Goal: Information Seeking & Learning: Learn about a topic

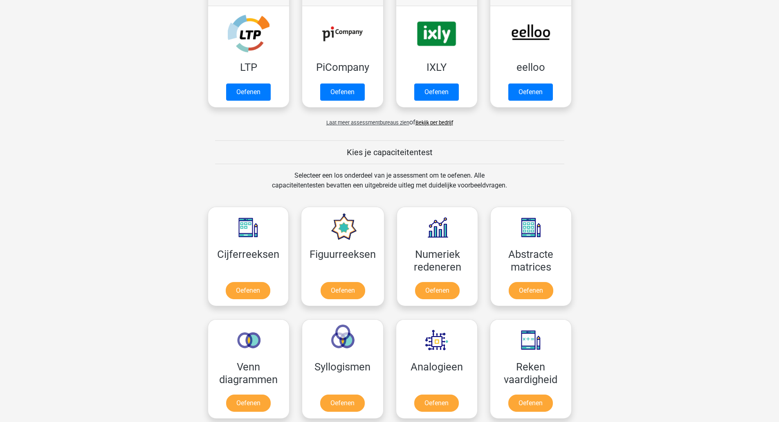
scroll to position [273, 0]
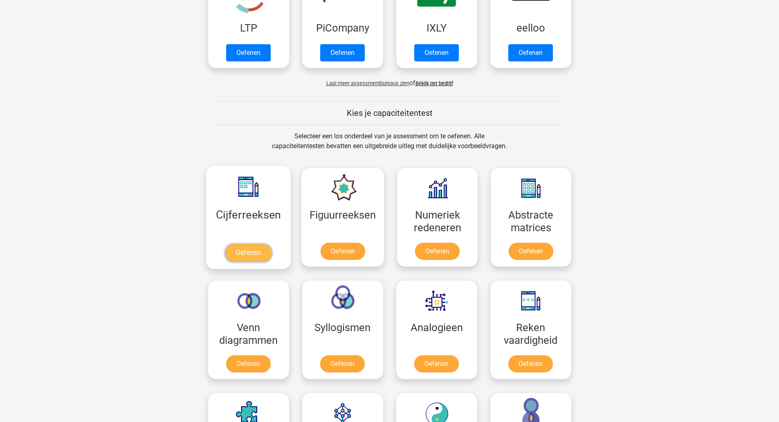
click at [241, 253] on link "Oefenen" at bounding box center [248, 253] width 47 height 18
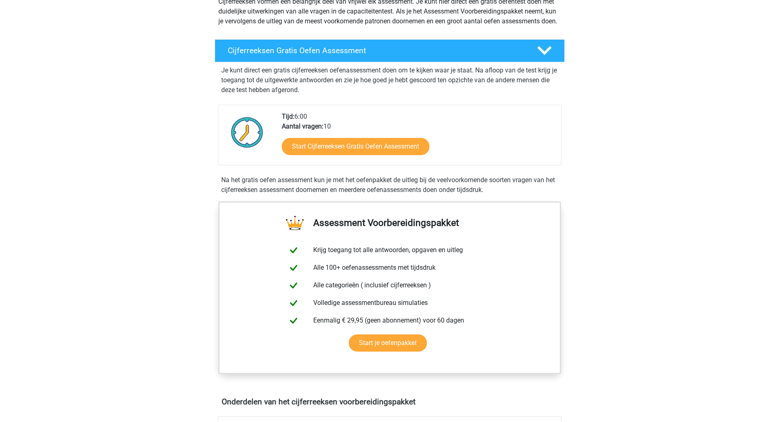
scroll to position [109, 0]
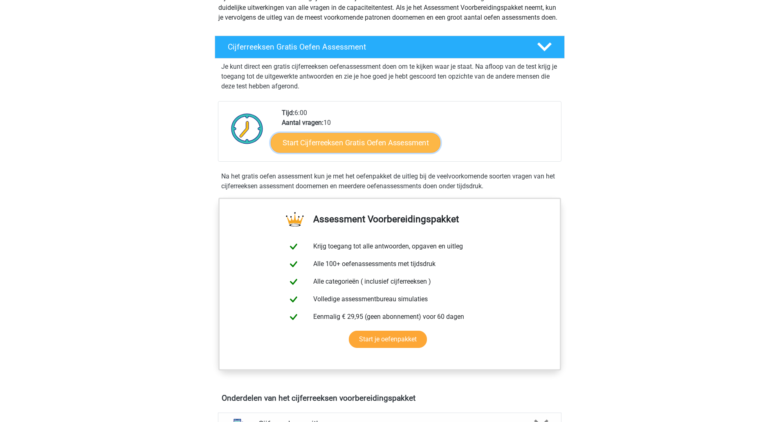
click at [351, 147] on link "Start Cijferreeksen Gratis Oefen Assessment" at bounding box center [356, 143] width 170 height 20
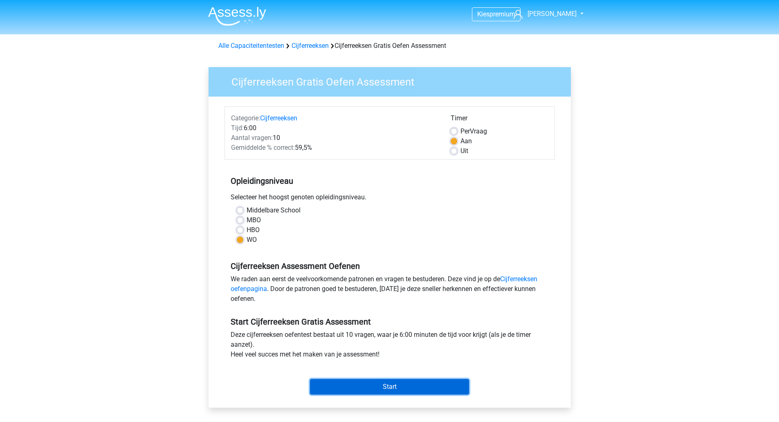
click at [389, 385] on input "Start" at bounding box center [389, 387] width 159 height 16
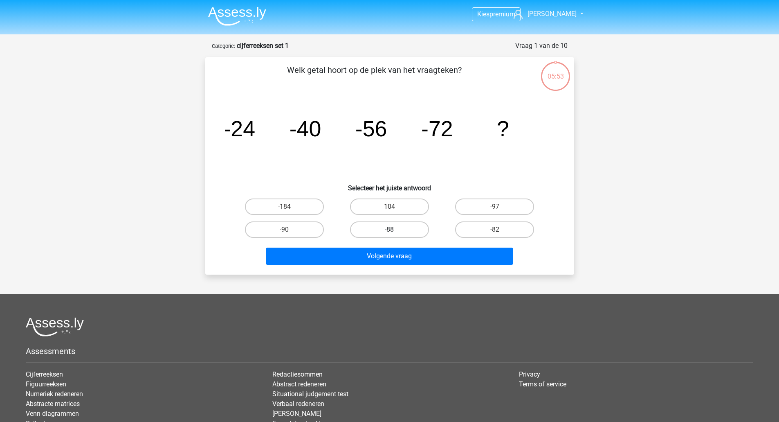
click at [398, 231] on label "-88" at bounding box center [389, 229] width 79 height 16
click at [395, 231] on input "-88" at bounding box center [391, 231] width 5 height 5
radio input "true"
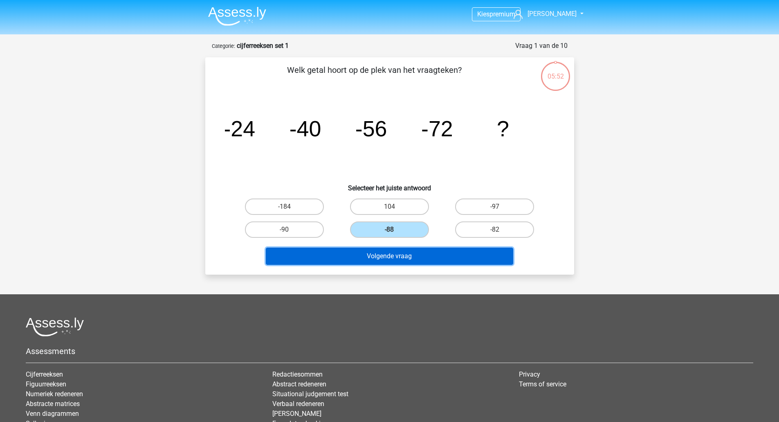
click at [406, 263] on button "Volgende vraag" at bounding box center [389, 255] width 247 height 17
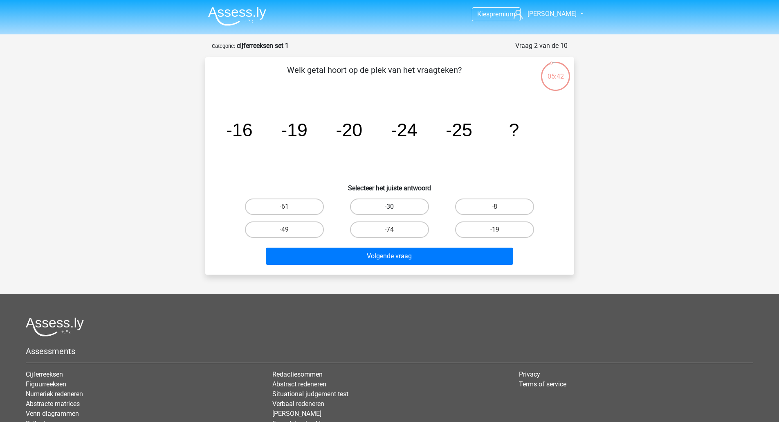
click at [390, 205] on label "-30" at bounding box center [389, 206] width 79 height 16
click at [390, 207] on input "-30" at bounding box center [391, 209] width 5 height 5
radio input "true"
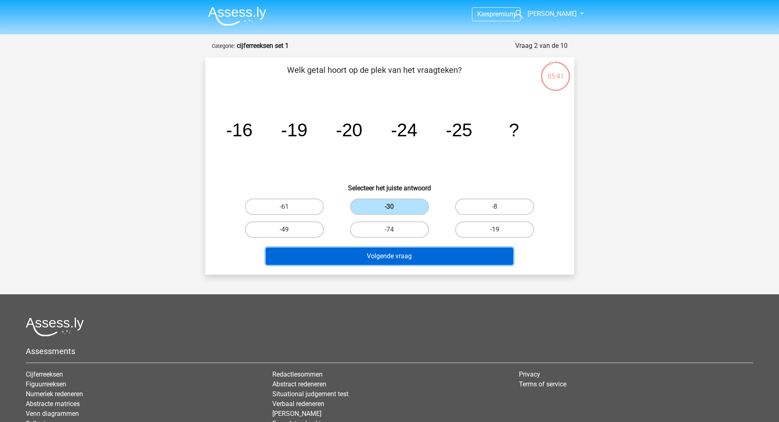
click at [397, 256] on button "Volgende vraag" at bounding box center [389, 255] width 247 height 17
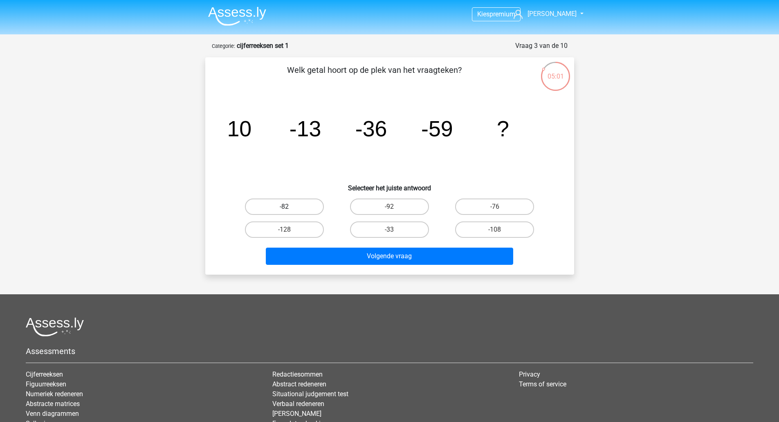
click at [272, 205] on label "-82" at bounding box center [284, 206] width 79 height 16
click at [284, 207] on input "-82" at bounding box center [286, 209] width 5 height 5
radio input "true"
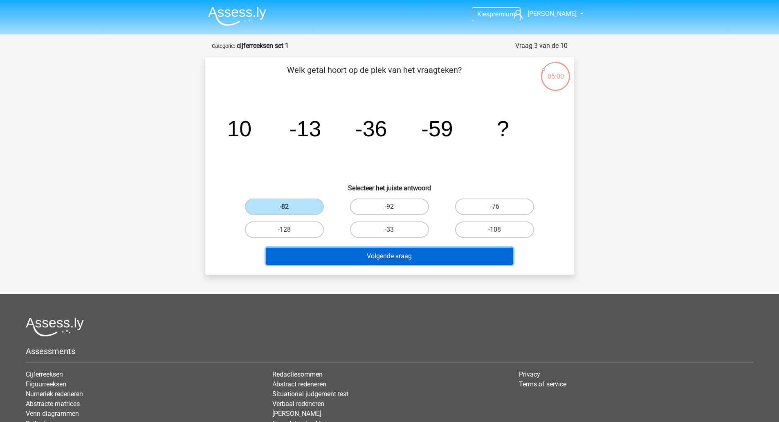
click at [337, 255] on button "Volgende vraag" at bounding box center [389, 255] width 247 height 17
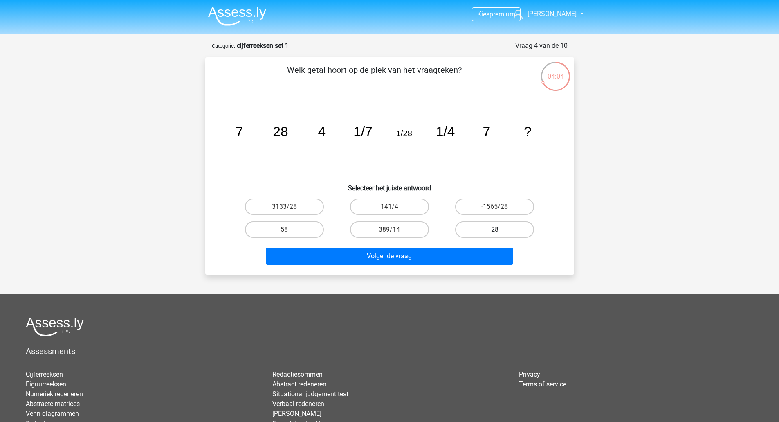
click at [508, 228] on label "28" at bounding box center [494, 229] width 79 height 16
click at [500, 229] on input "28" at bounding box center [497, 231] width 5 height 5
radio input "true"
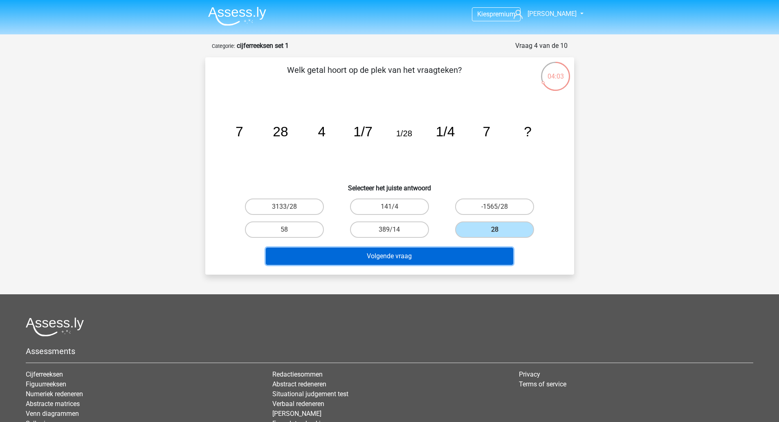
drag, startPoint x: 454, startPoint y: 256, endPoint x: 449, endPoint y: 259, distance: 5.7
click at [449, 259] on button "Volgende vraag" at bounding box center [389, 255] width 247 height 17
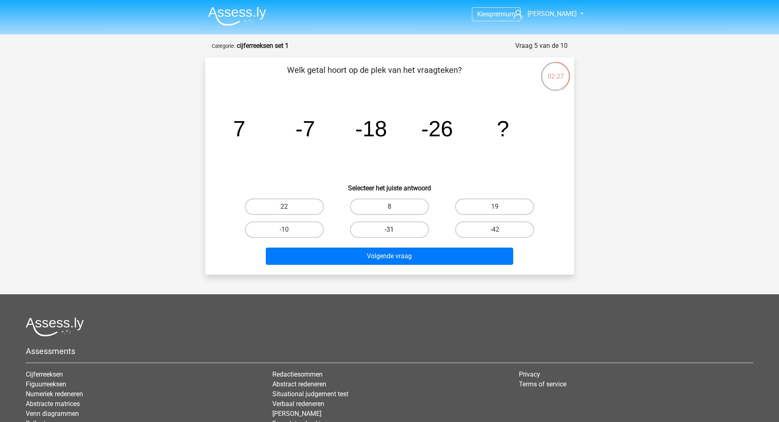
click at [378, 230] on label "-31" at bounding box center [389, 229] width 79 height 16
click at [389, 230] on input "-31" at bounding box center [391, 231] width 5 height 5
radio input "true"
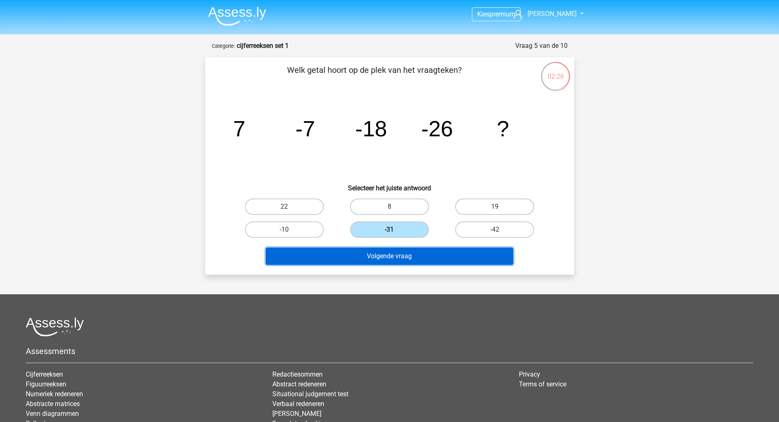
click at [390, 258] on button "Volgende vraag" at bounding box center [389, 255] width 247 height 17
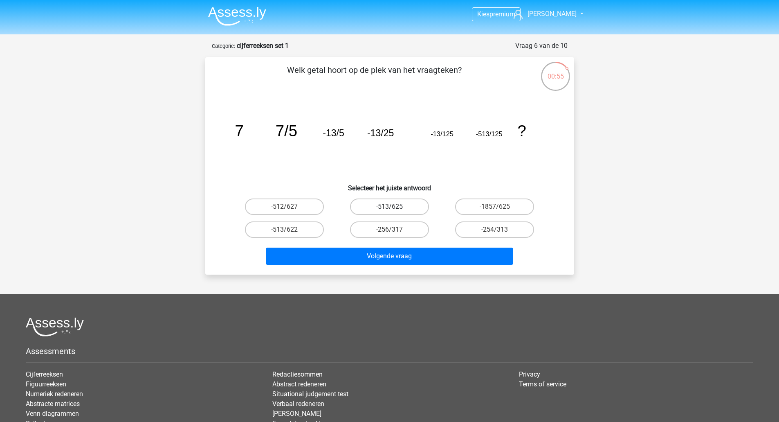
click at [389, 203] on label "-513/625" at bounding box center [389, 206] width 79 height 16
click at [389, 207] on input "-513/625" at bounding box center [391, 209] width 5 height 5
radio input "true"
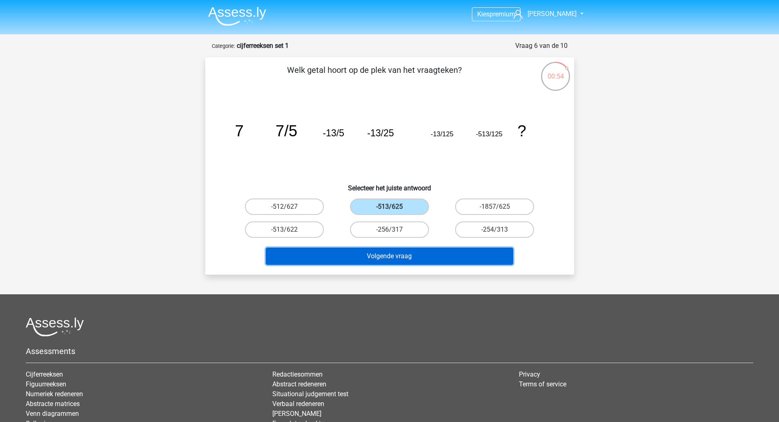
click at [373, 252] on button "Volgende vraag" at bounding box center [389, 255] width 247 height 17
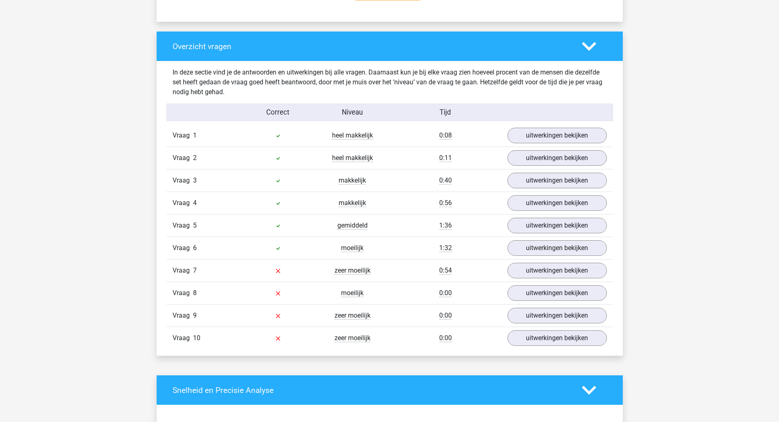
scroll to position [600, 0]
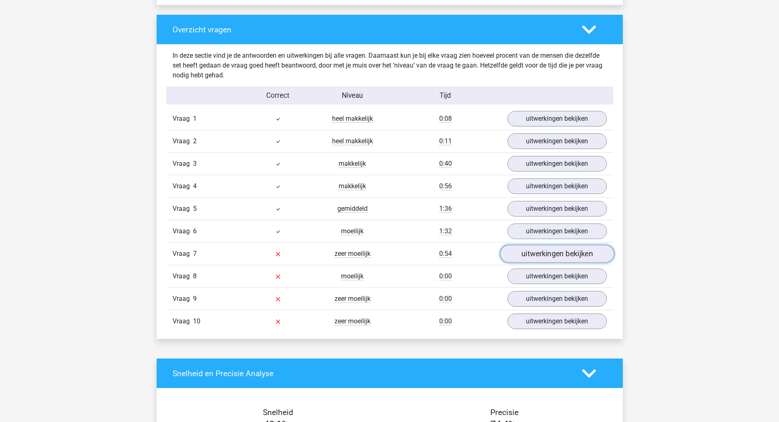
click at [541, 250] on link "uitwerkingen bekijken" at bounding box center [557, 254] width 114 height 18
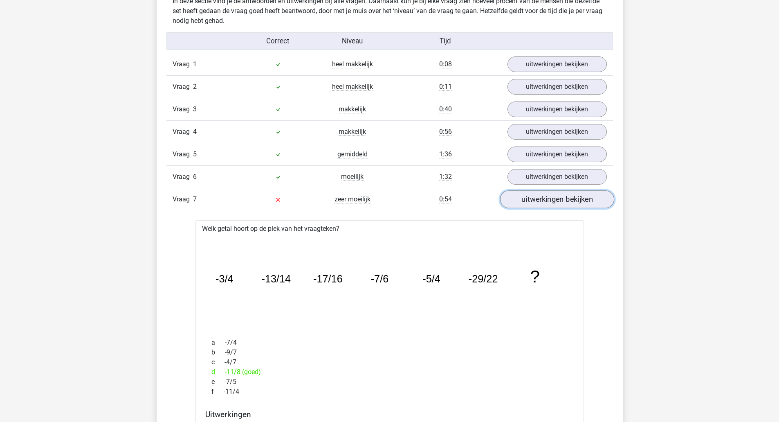
scroll to position [709, 0]
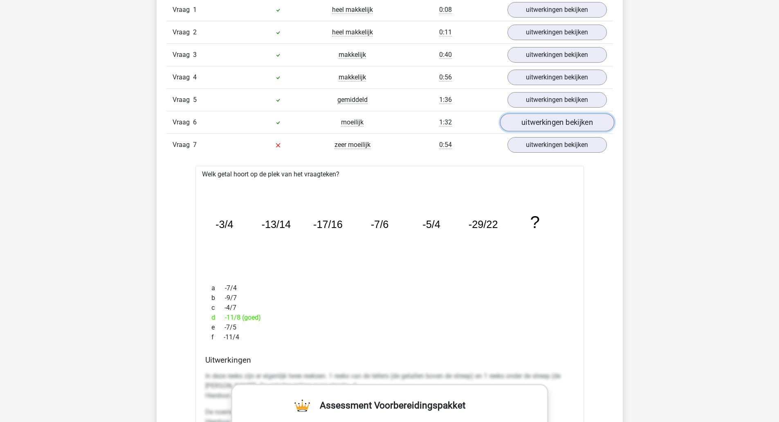
click at [535, 124] on link "uitwerkingen bekijken" at bounding box center [557, 123] width 114 height 18
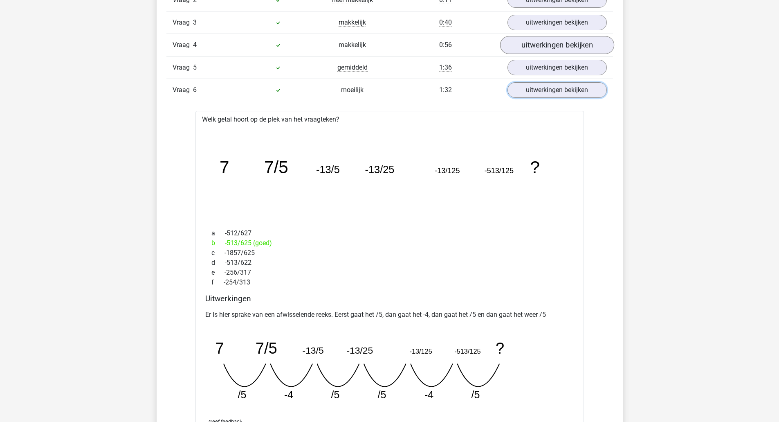
scroll to position [654, 0]
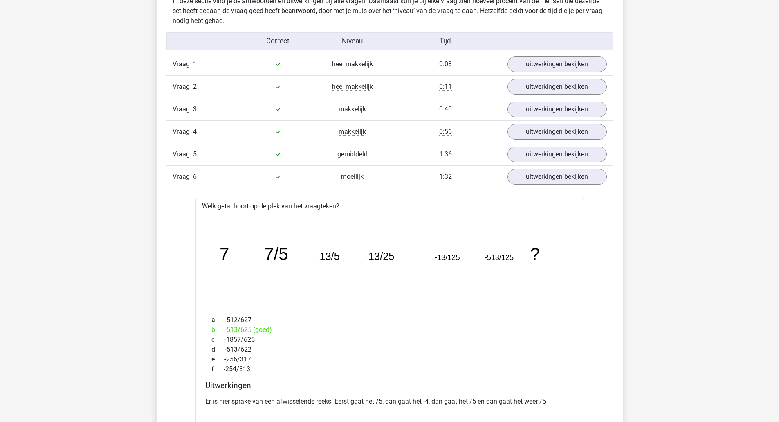
click at [275, 175] on icon at bounding box center [278, 177] width 7 height 7
click at [277, 176] on icon at bounding box center [278, 177] width 7 height 7
click at [559, 181] on link "uitwerkingen bekijken" at bounding box center [557, 177] width 114 height 18
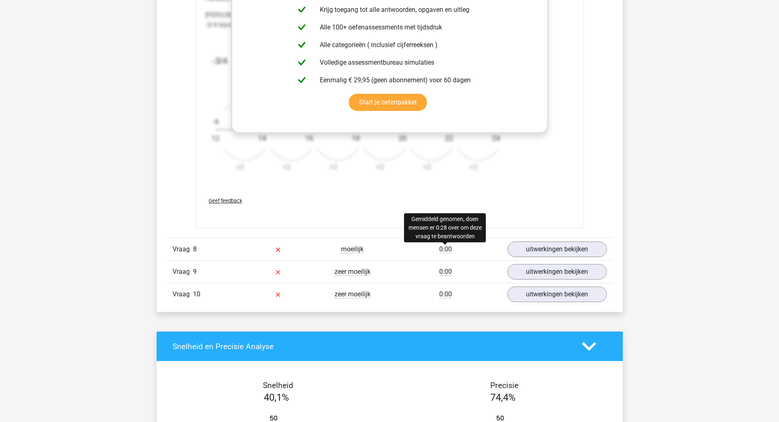
scroll to position [1145, 0]
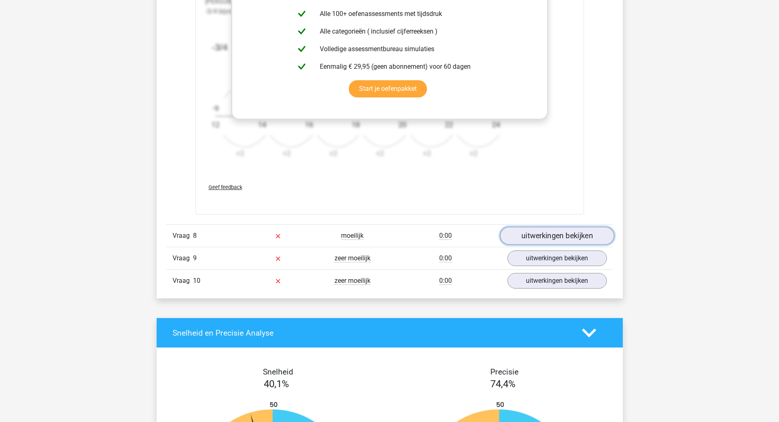
click at [541, 234] on link "uitwerkingen bekijken" at bounding box center [557, 236] width 114 height 18
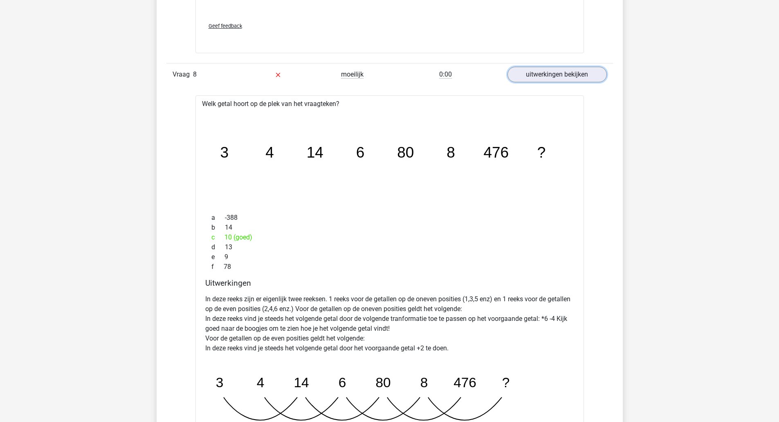
scroll to position [1255, 0]
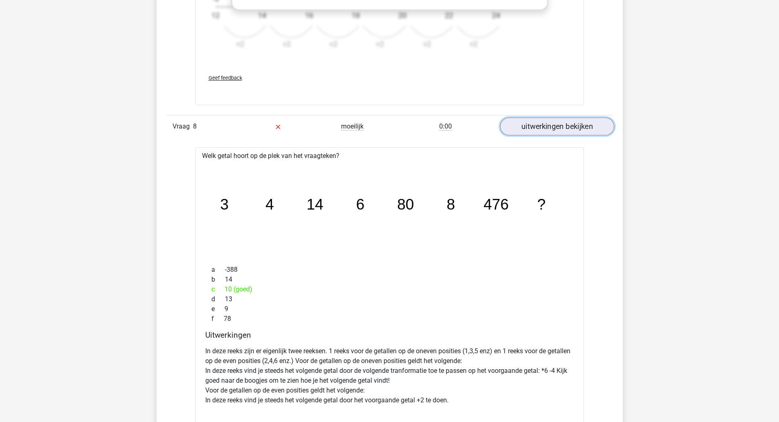
click at [554, 123] on link "uitwerkingen bekijken" at bounding box center [557, 126] width 114 height 18
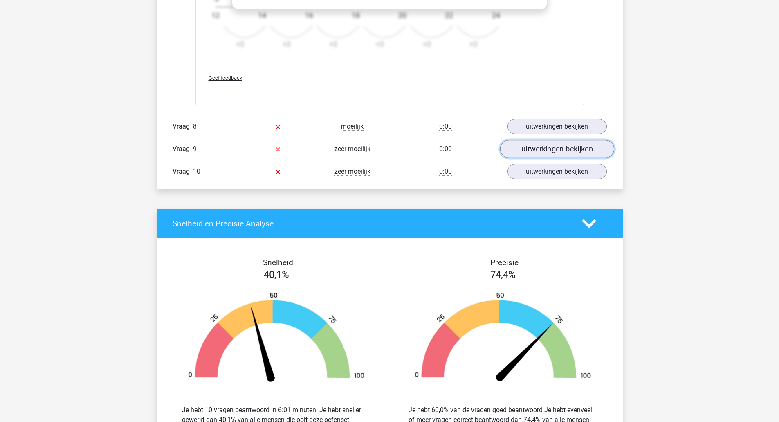
click at [553, 147] on link "uitwerkingen bekijken" at bounding box center [557, 149] width 114 height 18
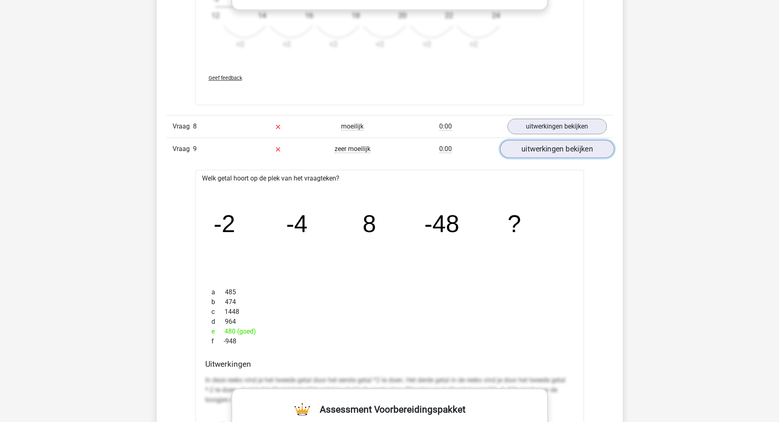
click at [544, 153] on link "uitwerkingen bekijken" at bounding box center [557, 149] width 114 height 18
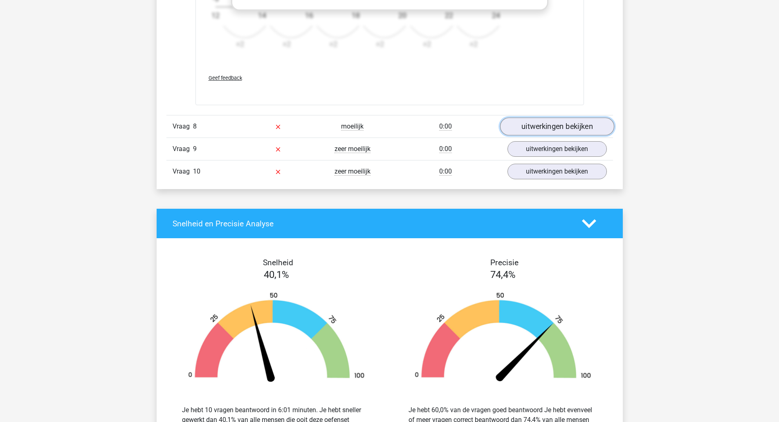
click at [553, 126] on link "uitwerkingen bekijken" at bounding box center [557, 126] width 114 height 18
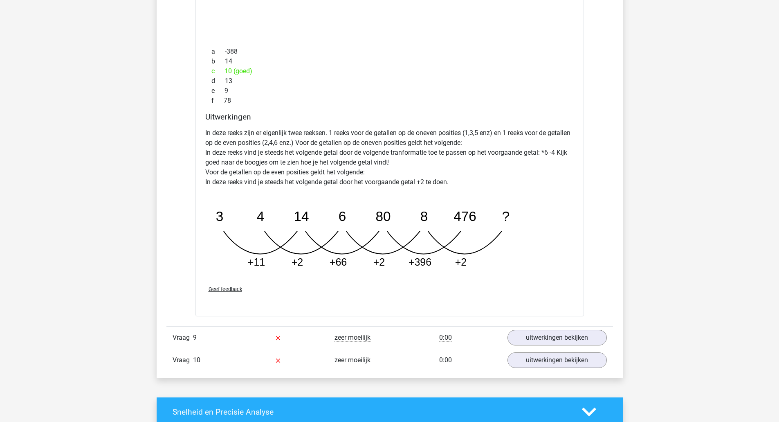
scroll to position [1309, 0]
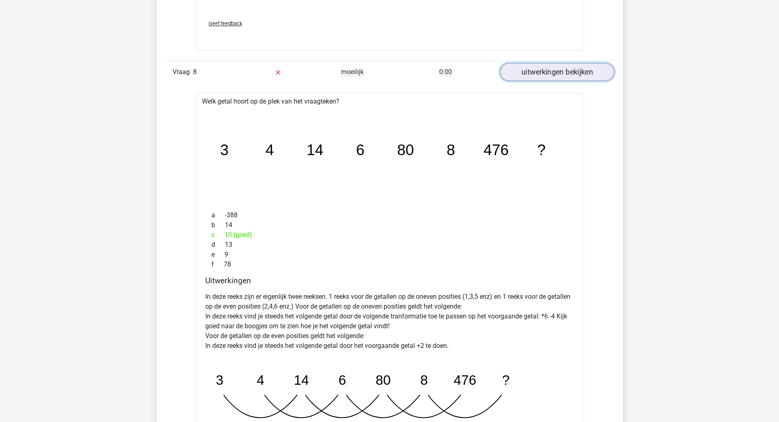
click at [540, 78] on link "uitwerkingen bekijken" at bounding box center [557, 72] width 114 height 18
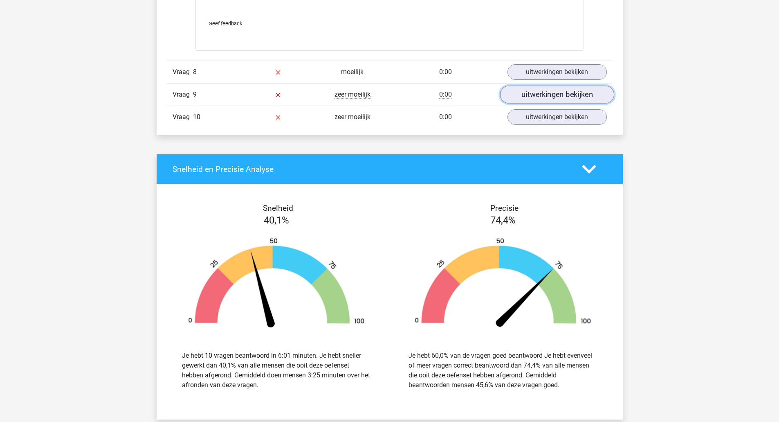
click at [553, 91] on link "uitwerkingen bekijken" at bounding box center [557, 94] width 114 height 18
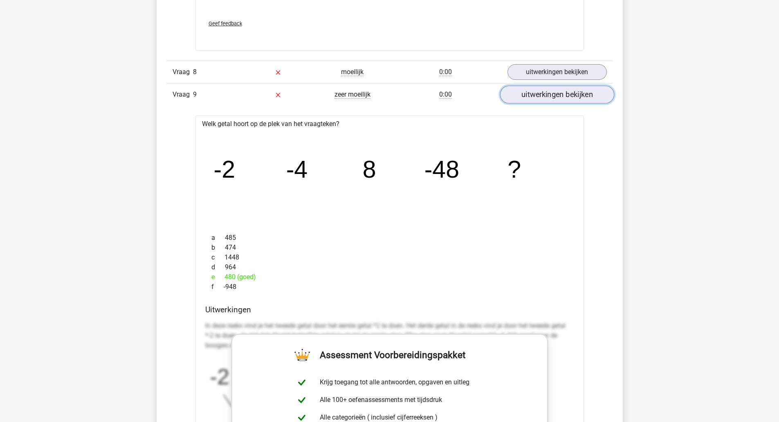
click at [553, 92] on link "uitwerkingen bekijken" at bounding box center [557, 94] width 114 height 18
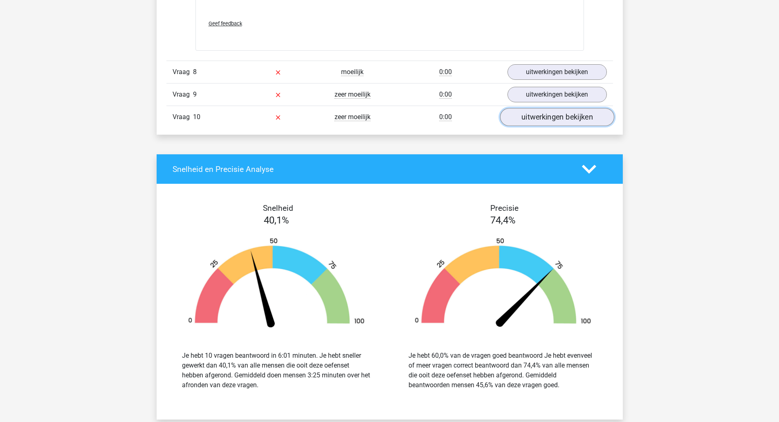
click at [541, 119] on link "uitwerkingen bekijken" at bounding box center [557, 117] width 114 height 18
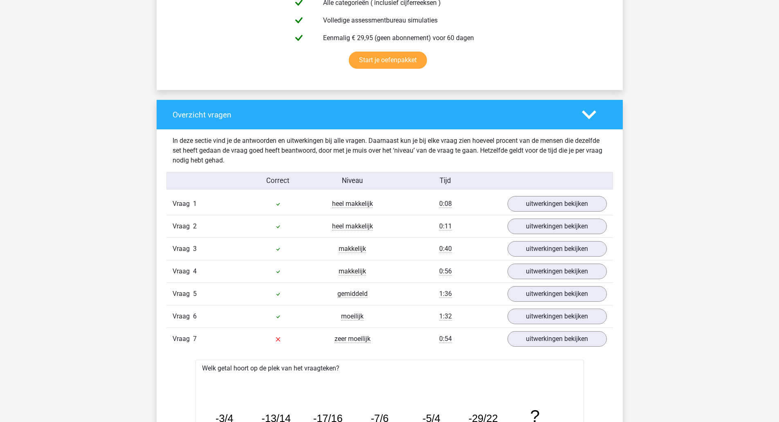
scroll to position [436, 0]
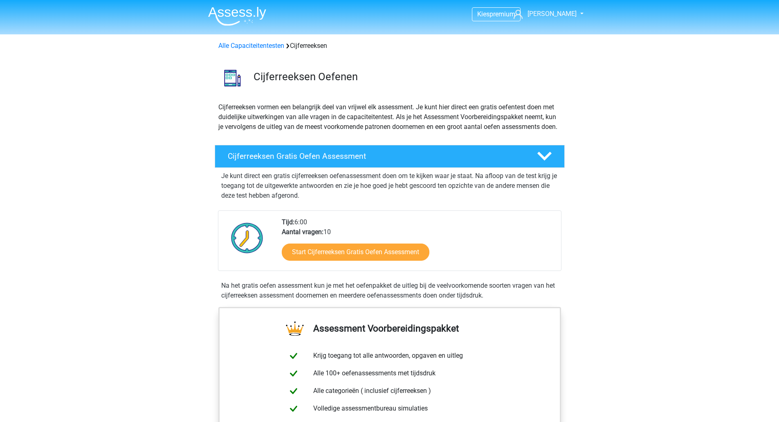
scroll to position [109, 0]
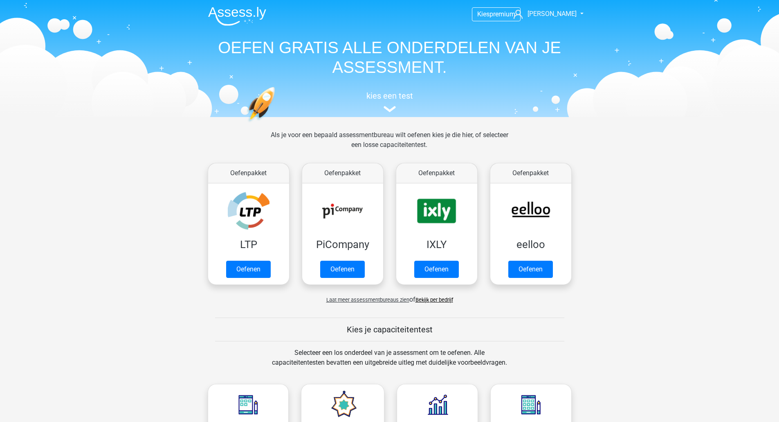
scroll to position [273, 0]
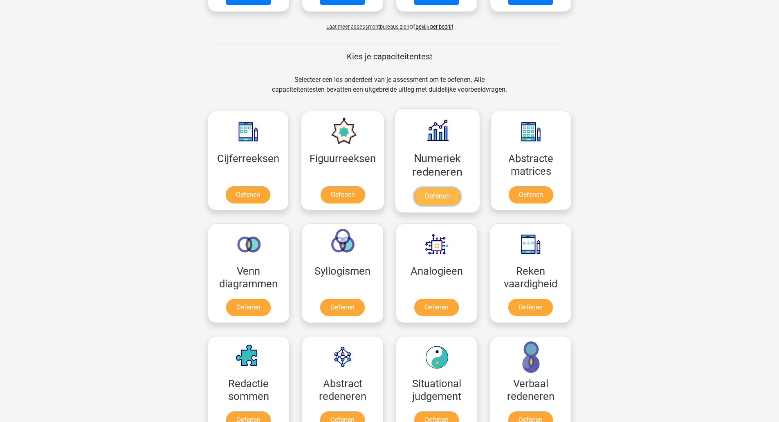
click at [441, 200] on link "Oefenen" at bounding box center [437, 196] width 47 height 18
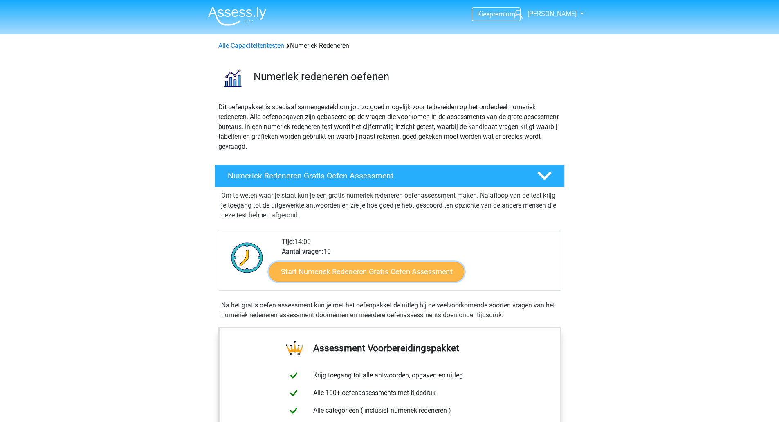
click at [385, 270] on link "Start Numeriek Redeneren Gratis Oefen Assessment" at bounding box center [366, 271] width 195 height 20
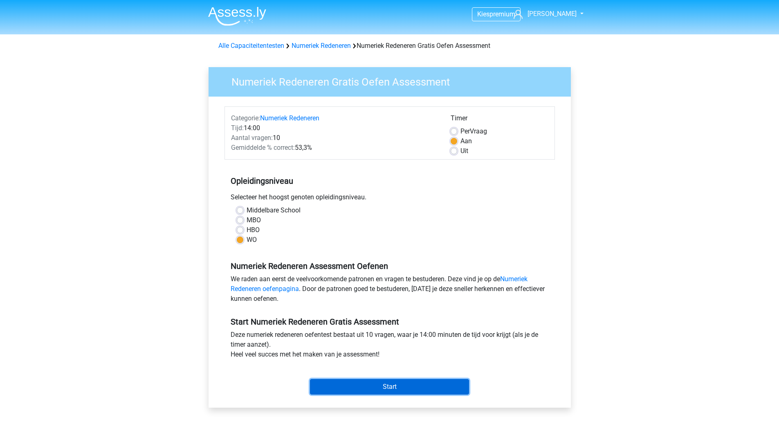
click at [391, 383] on input "Start" at bounding box center [389, 387] width 159 height 16
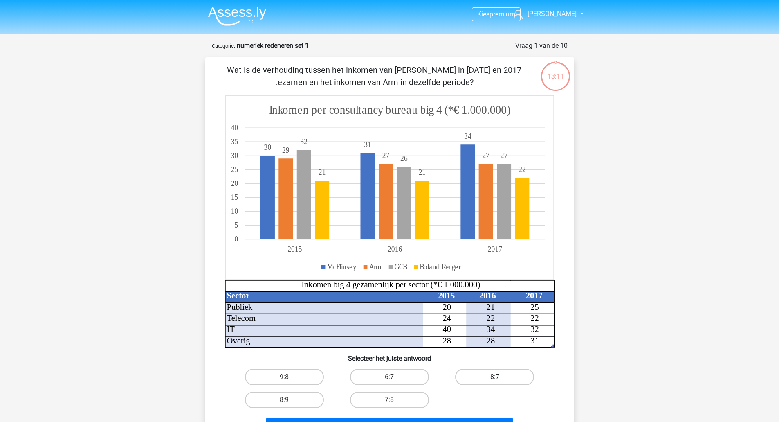
click at [486, 379] on label "8:7" at bounding box center [494, 377] width 79 height 16
click at [495, 379] on input "8:7" at bounding box center [497, 379] width 5 height 5
radio input "true"
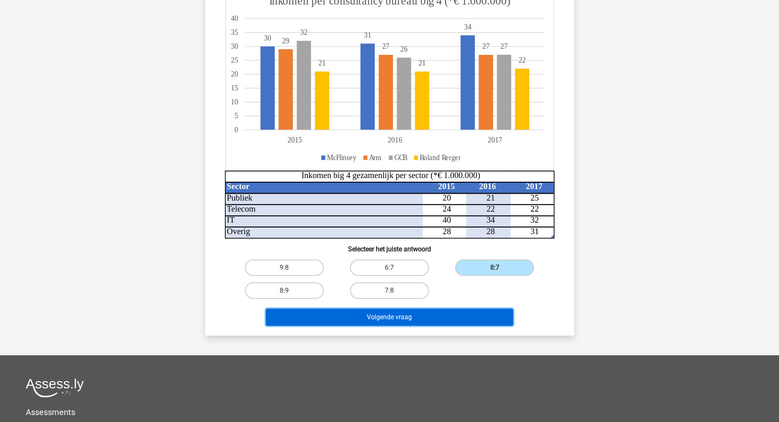
click at [401, 313] on button "Volgende vraag" at bounding box center [389, 316] width 247 height 17
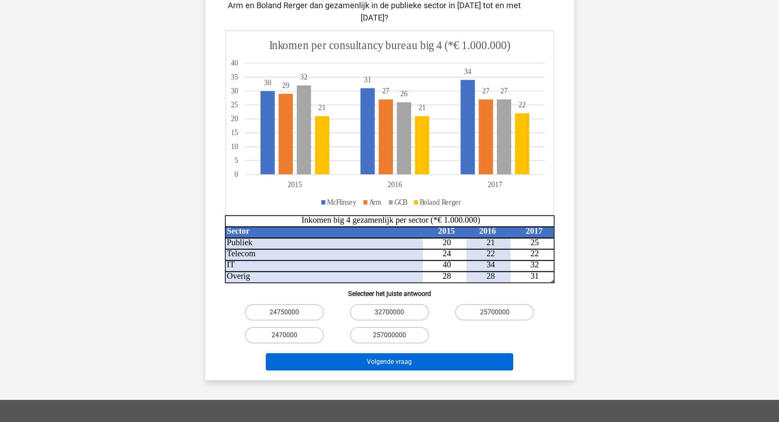
scroll to position [164, 0]
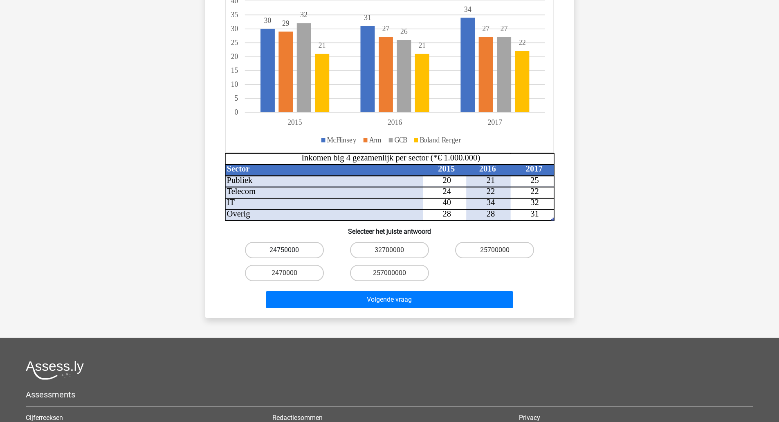
click at [299, 242] on label "24750000" at bounding box center [284, 250] width 79 height 16
click at [290, 250] on input "24750000" at bounding box center [286, 252] width 5 height 5
radio input "true"
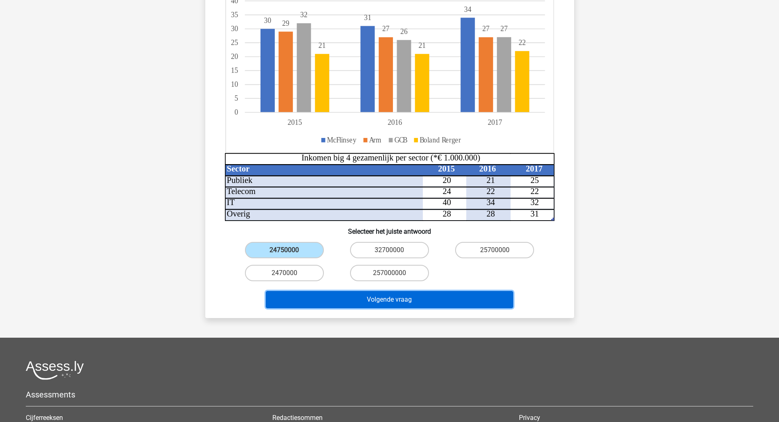
click at [377, 291] on button "Volgende vraag" at bounding box center [389, 299] width 247 height 17
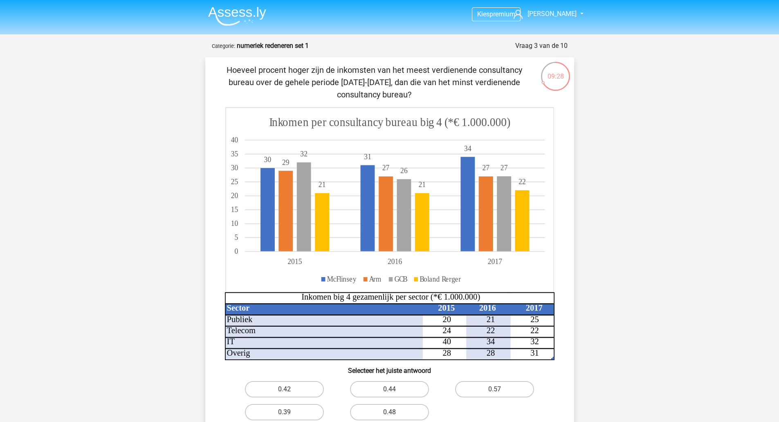
scroll to position [54, 0]
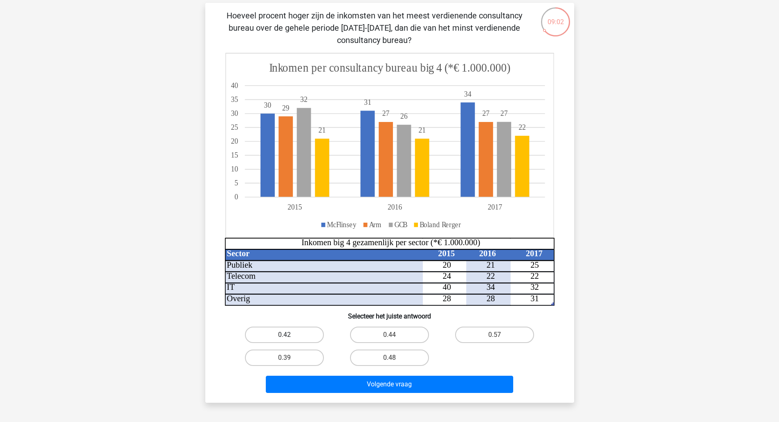
click at [281, 336] on label "0.42" at bounding box center [284, 334] width 79 height 16
click at [284, 336] on input "0.42" at bounding box center [286, 337] width 5 height 5
radio input "true"
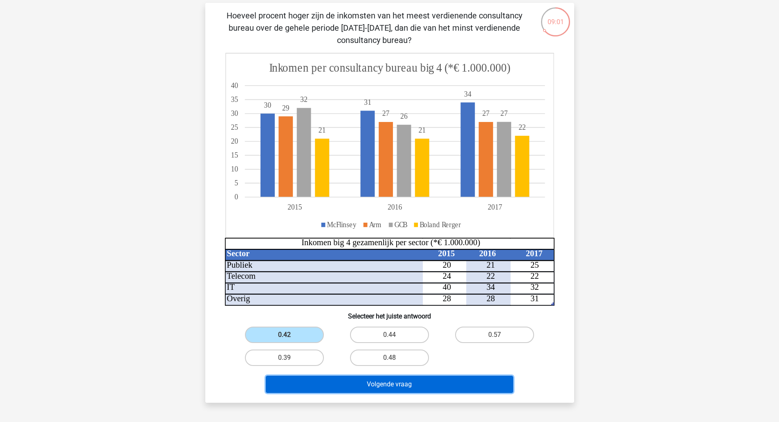
click at [315, 378] on button "Volgende vraag" at bounding box center [389, 384] width 247 height 17
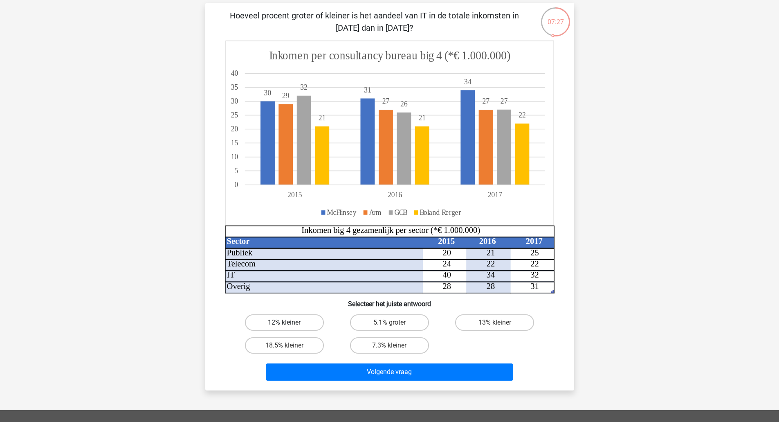
click at [306, 321] on label "12% kleiner" at bounding box center [284, 322] width 79 height 16
click at [290, 322] on input "12% kleiner" at bounding box center [286, 324] width 5 height 5
radio input "true"
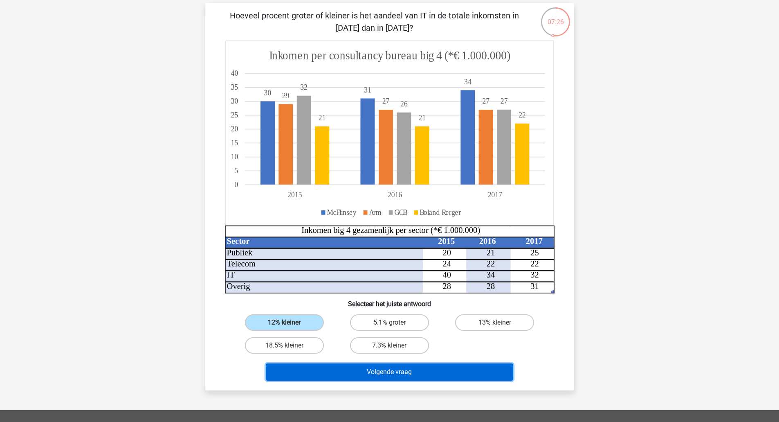
click at [325, 369] on button "Volgende vraag" at bounding box center [389, 371] width 247 height 17
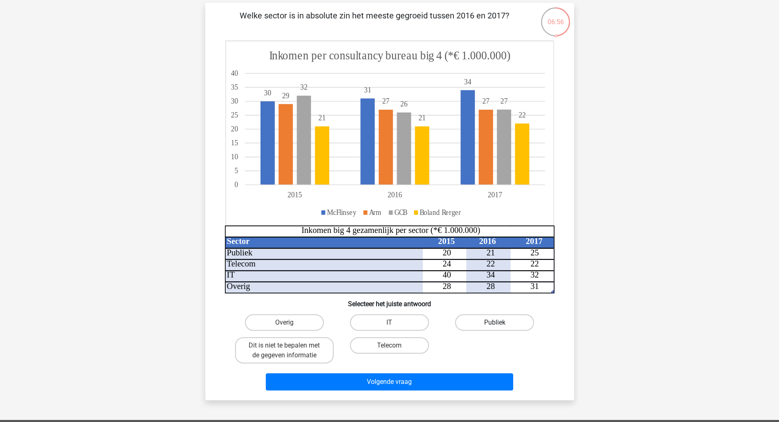
click at [481, 323] on label "Publiek" at bounding box center [494, 322] width 79 height 16
click at [495, 323] on input "Publiek" at bounding box center [497, 324] width 5 height 5
radio input "true"
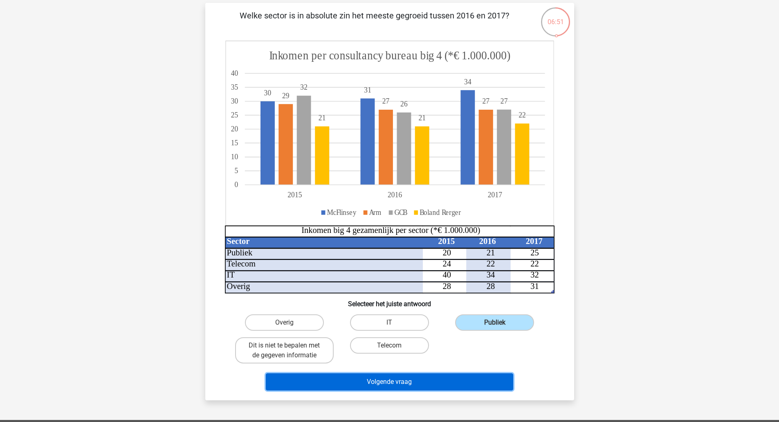
click at [436, 379] on button "Volgende vraag" at bounding box center [389, 381] width 247 height 17
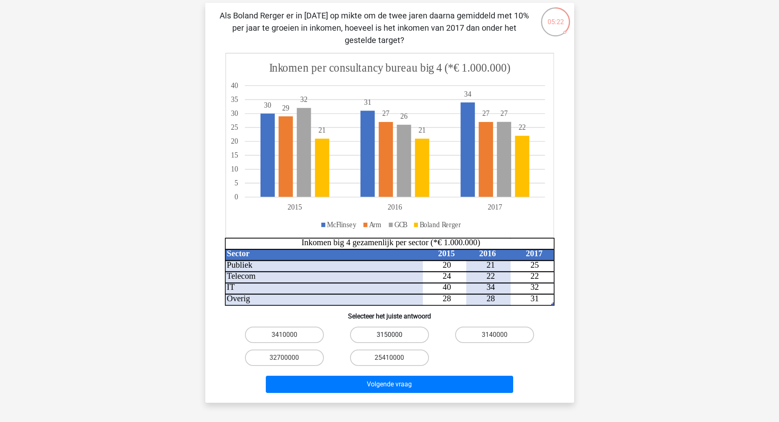
click at [382, 331] on label "3150000" at bounding box center [389, 334] width 79 height 16
click at [389, 335] on input "3150000" at bounding box center [391, 337] width 5 height 5
radio input "true"
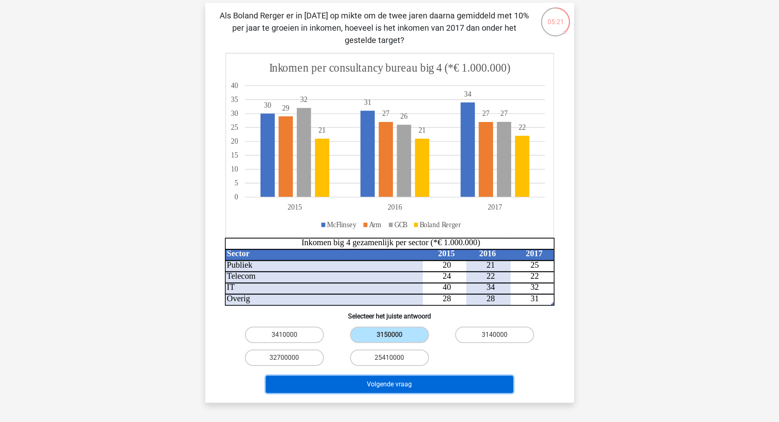
click at [382, 382] on button "Volgende vraag" at bounding box center [389, 384] width 247 height 17
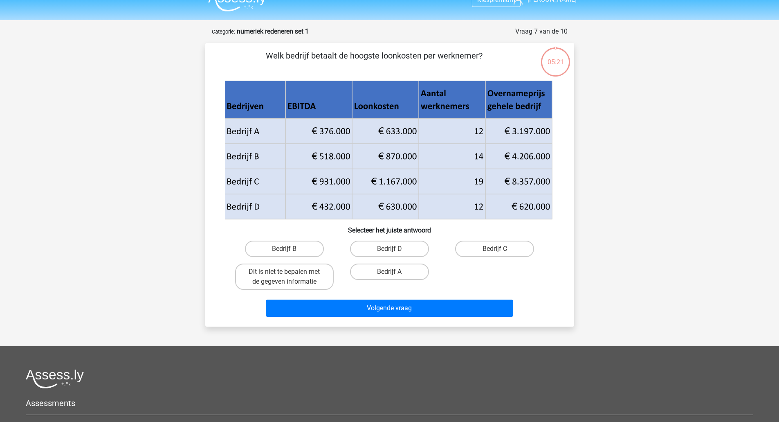
scroll to position [0, 0]
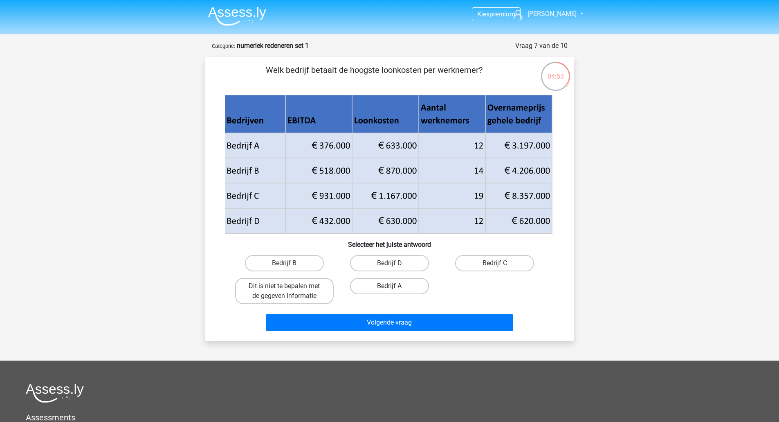
click at [372, 286] on label "Bedrijf A" at bounding box center [389, 286] width 79 height 16
click at [389, 286] on input "Bedrijf A" at bounding box center [391, 288] width 5 height 5
radio input "true"
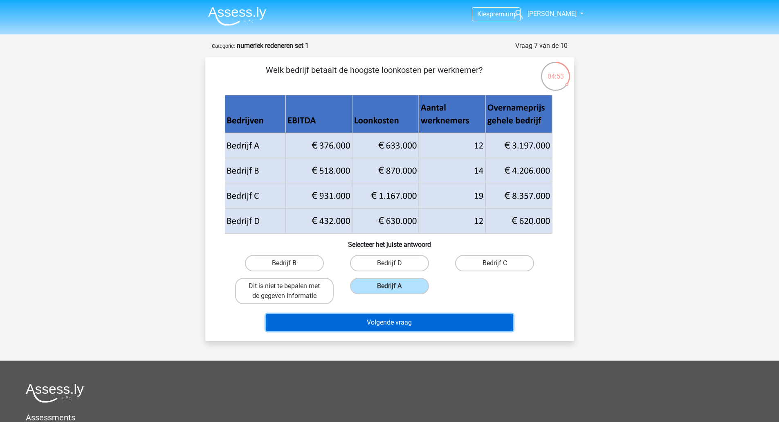
click at [374, 328] on button "Volgende vraag" at bounding box center [389, 322] width 247 height 17
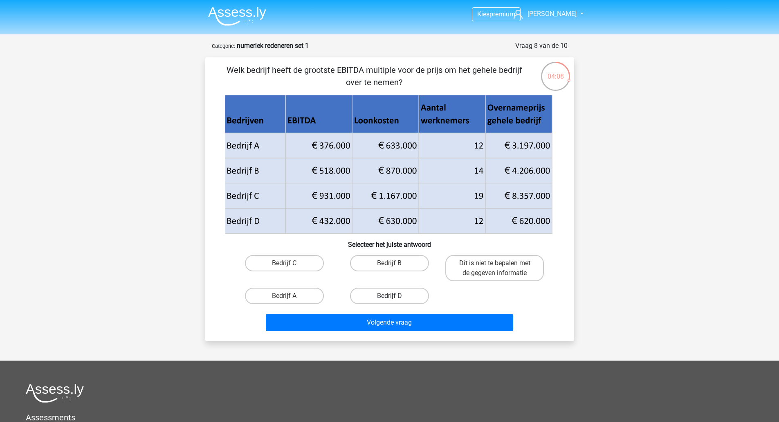
click at [379, 293] on label "Bedrijf D" at bounding box center [389, 296] width 79 height 16
click at [389, 296] on input "Bedrijf D" at bounding box center [391, 298] width 5 height 5
radio input "true"
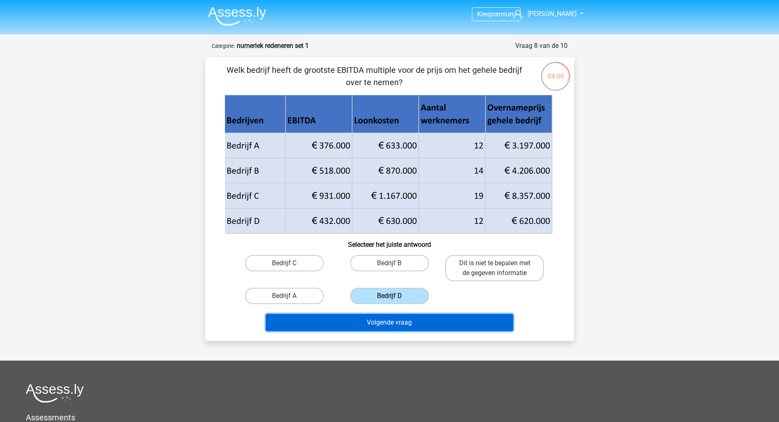
click at [373, 327] on button "Volgende vraag" at bounding box center [389, 322] width 247 height 17
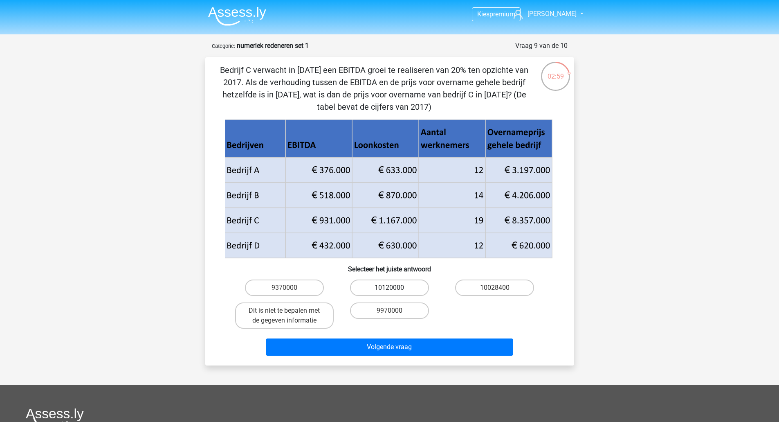
click at [380, 284] on label "10120000" at bounding box center [389, 287] width 79 height 16
click at [389, 288] on input "10120000" at bounding box center [391, 290] width 5 height 5
radio input "true"
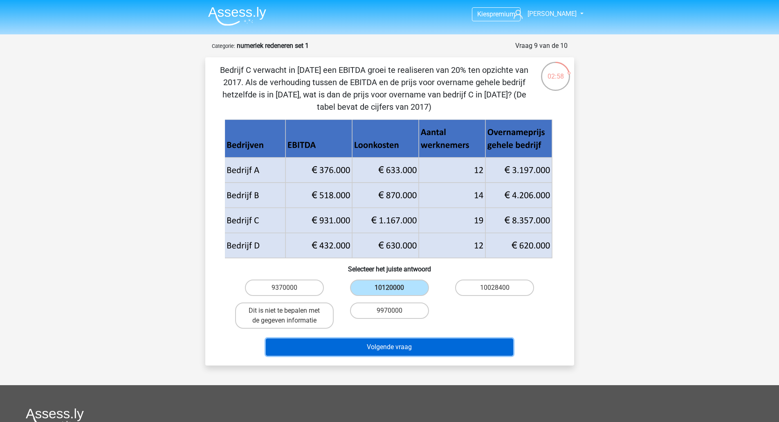
click at [373, 344] on button "Volgende vraag" at bounding box center [389, 346] width 247 height 17
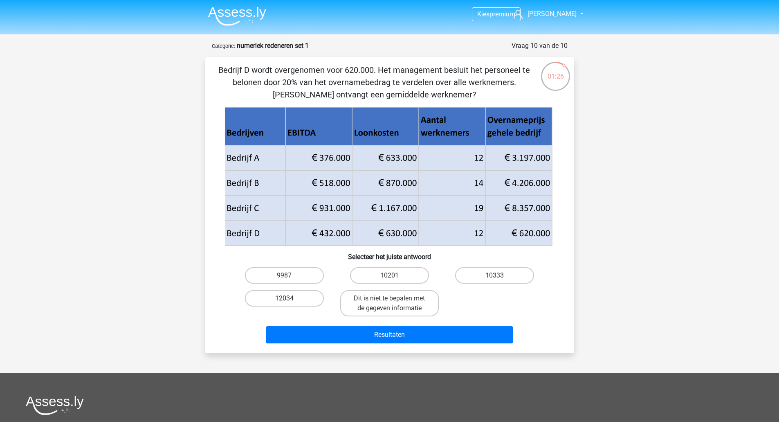
click at [295, 301] on label "12034" at bounding box center [284, 298] width 79 height 16
click at [290, 301] on input "12034" at bounding box center [286, 300] width 5 height 5
radio input "true"
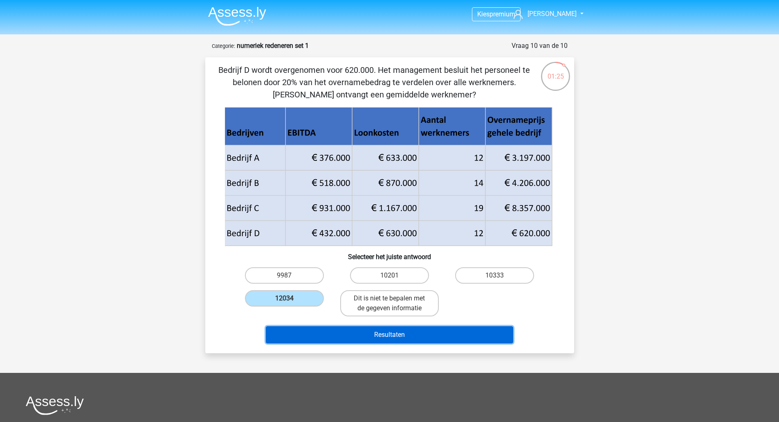
click at [393, 339] on button "Resultaten" at bounding box center [389, 334] width 247 height 17
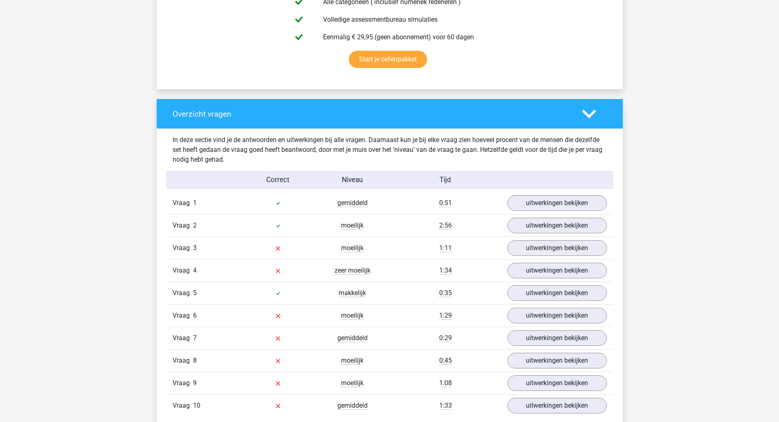
scroll to position [545, 0]
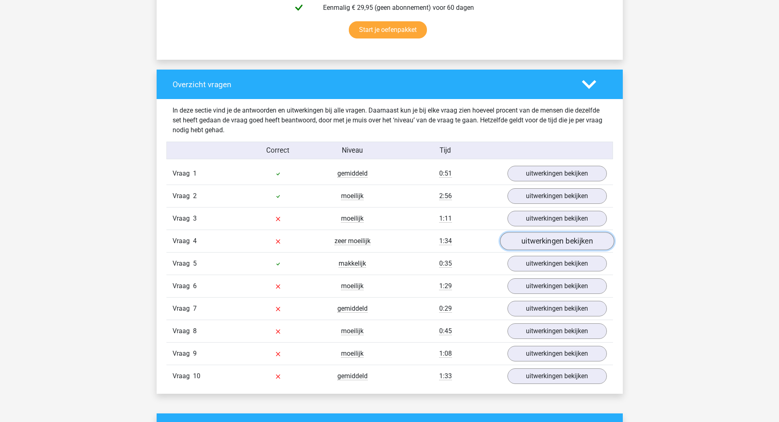
click at [564, 241] on link "uitwerkingen bekijken" at bounding box center [557, 241] width 114 height 18
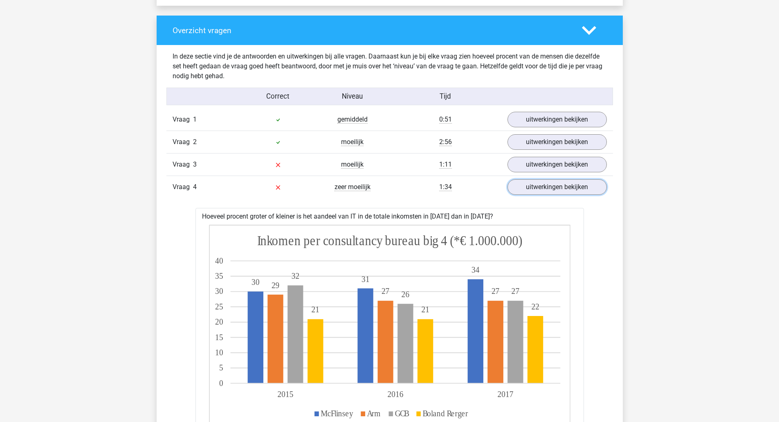
scroll to position [600, 0]
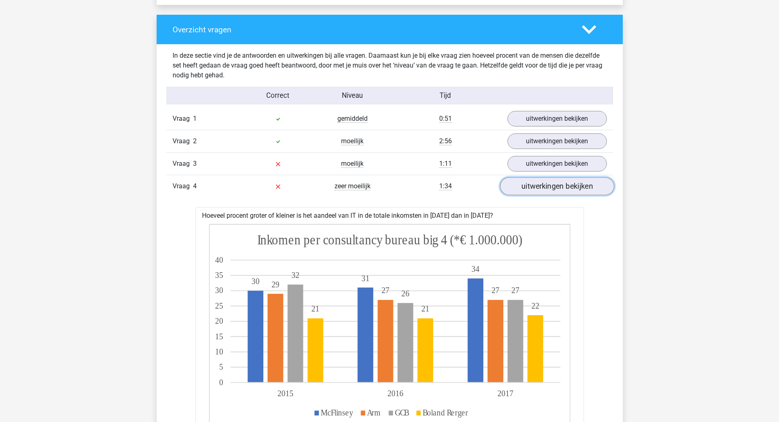
click at [587, 189] on link "uitwerkingen bekijken" at bounding box center [557, 187] width 114 height 18
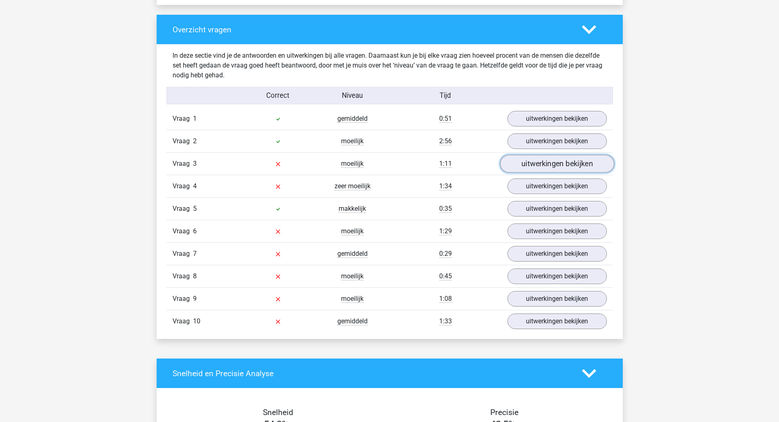
click at [576, 164] on link "uitwerkingen bekijken" at bounding box center [557, 164] width 114 height 18
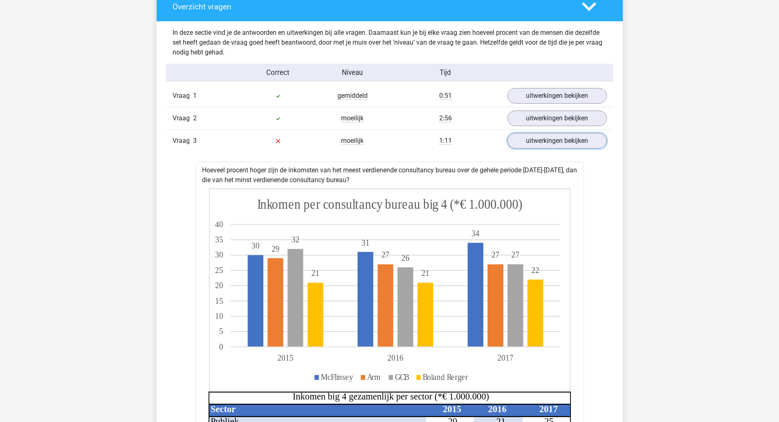
scroll to position [545, 0]
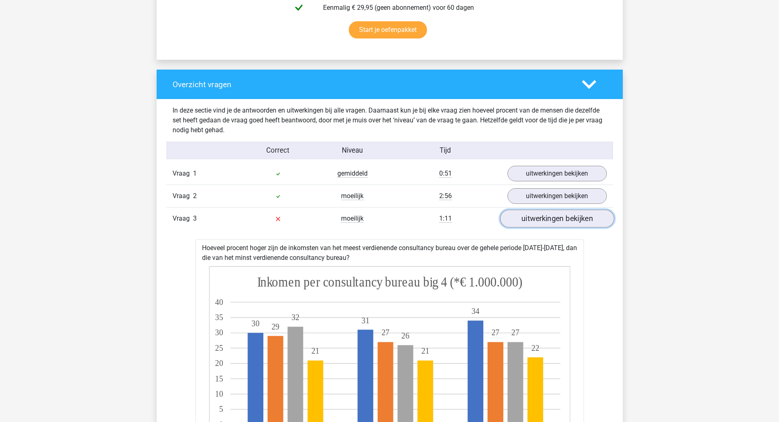
click at [530, 220] on link "uitwerkingen bekijken" at bounding box center [557, 219] width 114 height 18
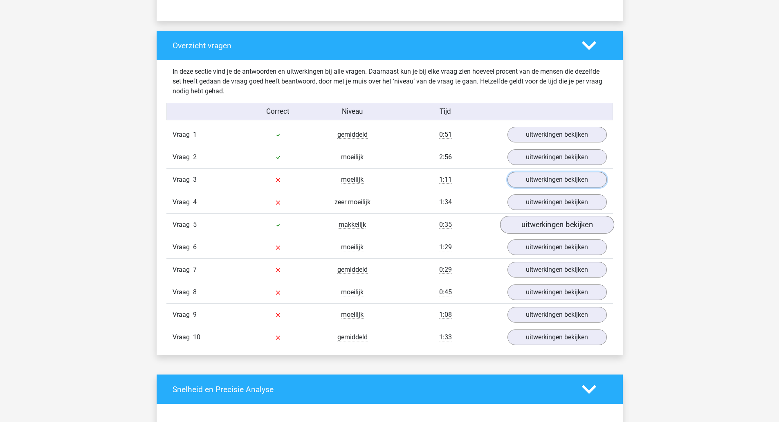
scroll to position [654, 0]
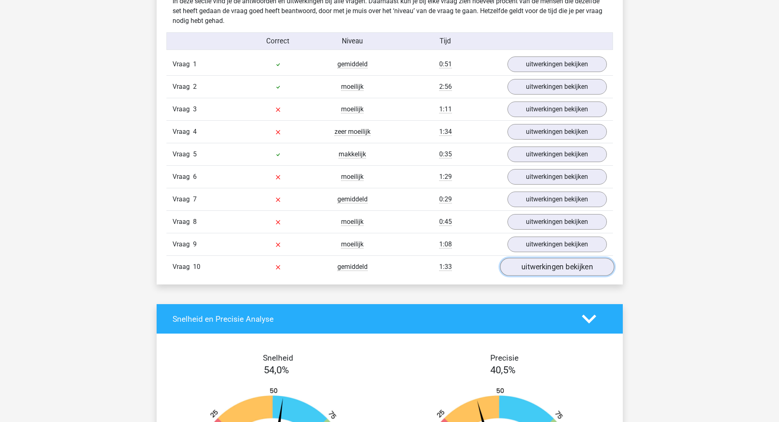
click at [536, 260] on link "uitwerkingen bekijken" at bounding box center [557, 267] width 114 height 18
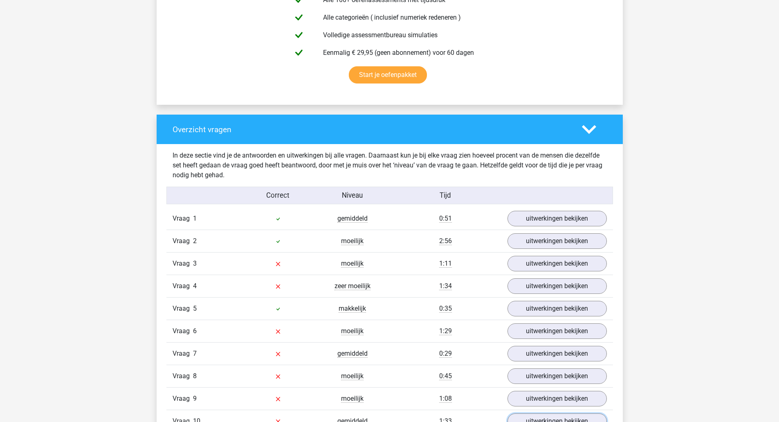
scroll to position [600, 0]
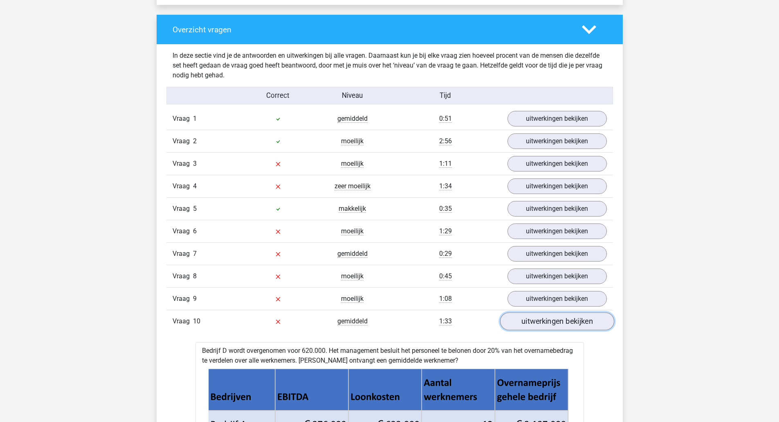
click at [532, 316] on link "uitwerkingen bekijken" at bounding box center [557, 322] width 114 height 18
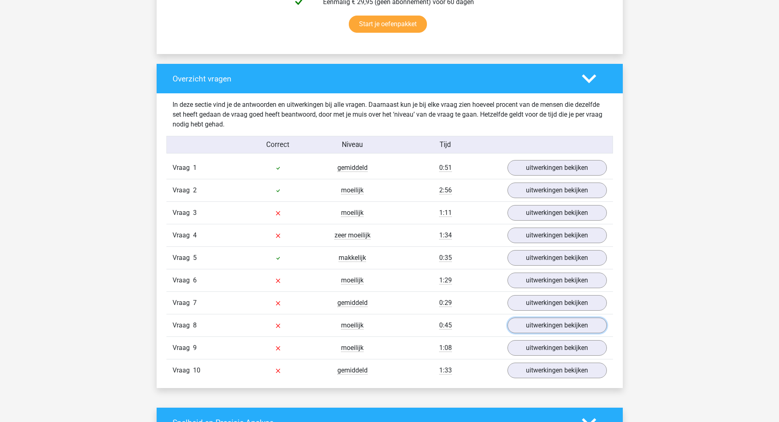
scroll to position [545, 0]
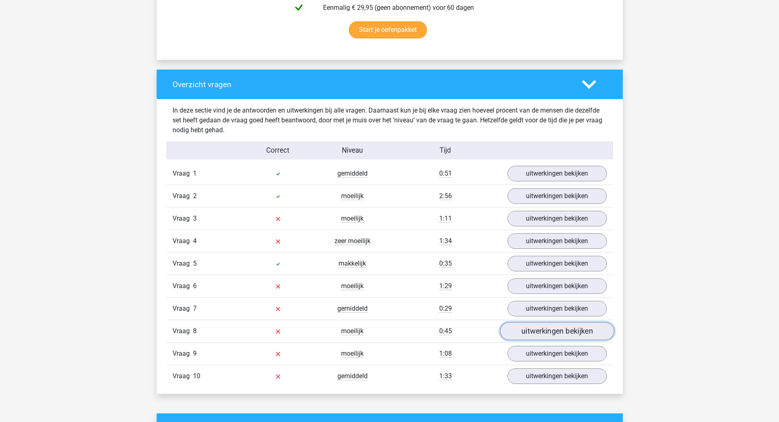
click at [561, 332] on link "uitwerkingen bekijken" at bounding box center [557, 331] width 114 height 18
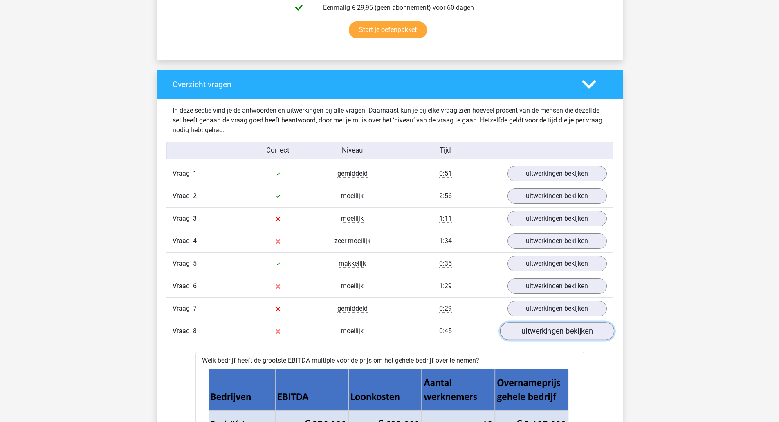
click at [562, 333] on link "uitwerkingen bekijken" at bounding box center [557, 331] width 114 height 18
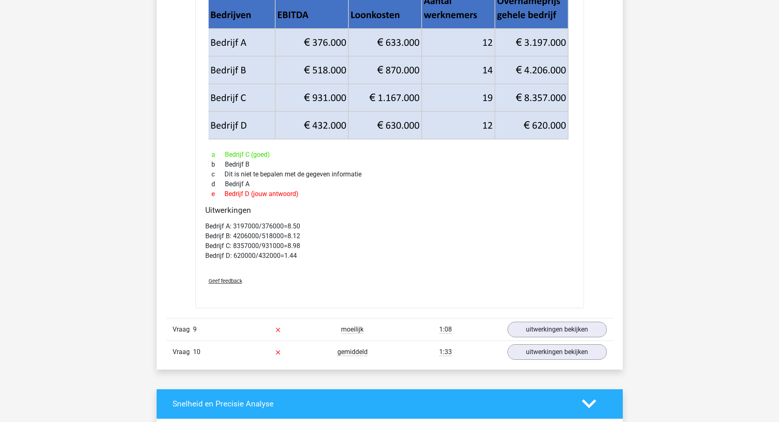
scroll to position [927, 0]
click at [233, 286] on div "Geef feedback" at bounding box center [390, 280] width 376 height 21
click at [238, 283] on span "Geef feedback" at bounding box center [226, 280] width 34 height 6
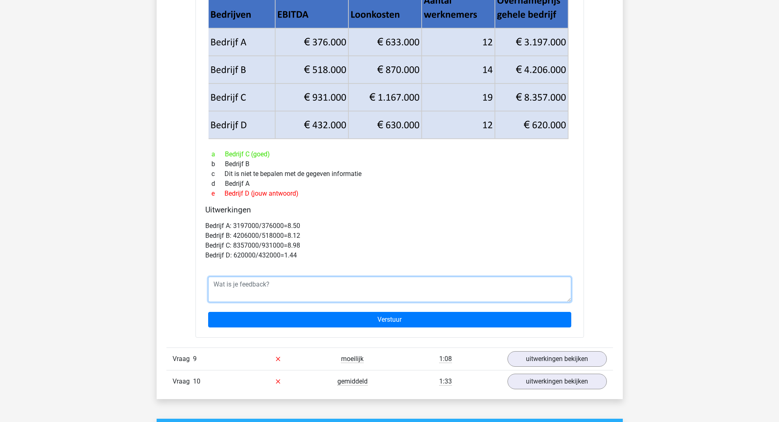
click at [238, 283] on textarea at bounding box center [389, 289] width 363 height 25
click at [445, 248] on p "Bedrijf A: 3197000/376000=8.50 Bedrijf B: 4206000/518000=8.12 Bedrijf C: 835700…" at bounding box center [389, 240] width 369 height 39
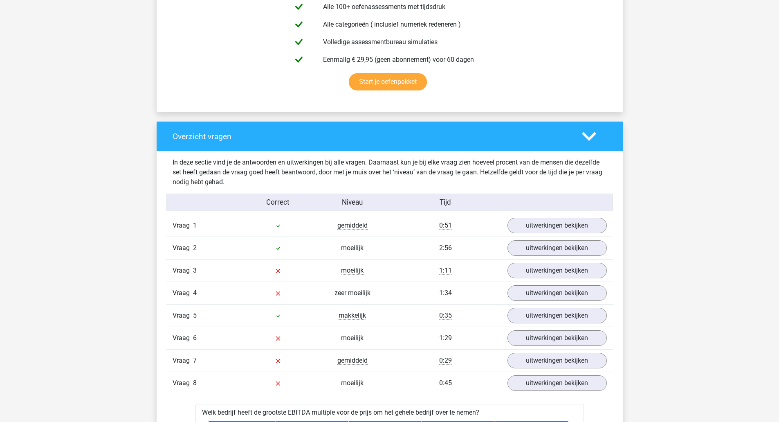
scroll to position [600, 0]
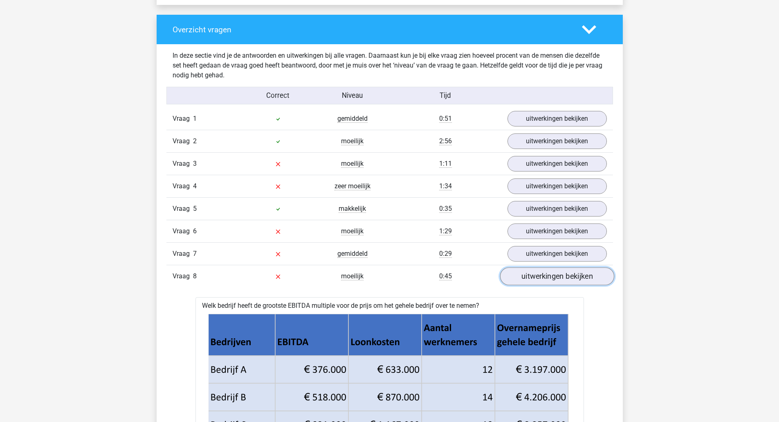
click at [545, 279] on link "uitwerkingen bekijken" at bounding box center [557, 277] width 114 height 18
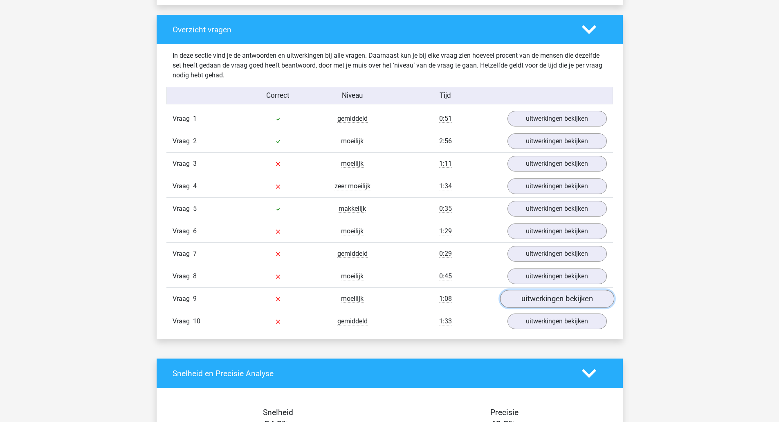
click at [534, 297] on link "uitwerkingen bekijken" at bounding box center [557, 299] width 114 height 18
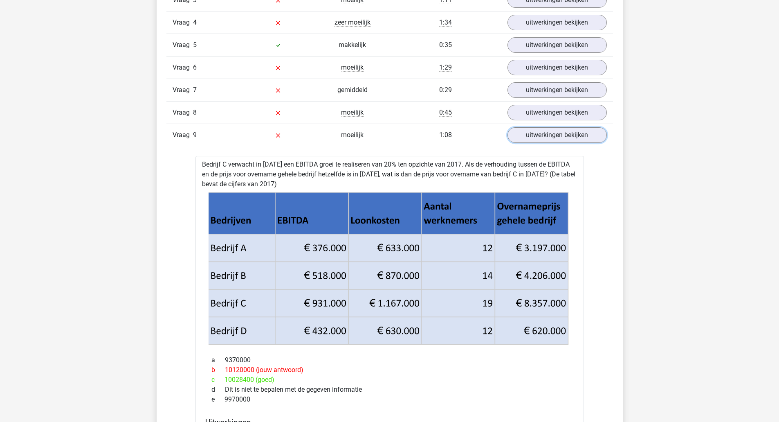
scroll to position [709, 0]
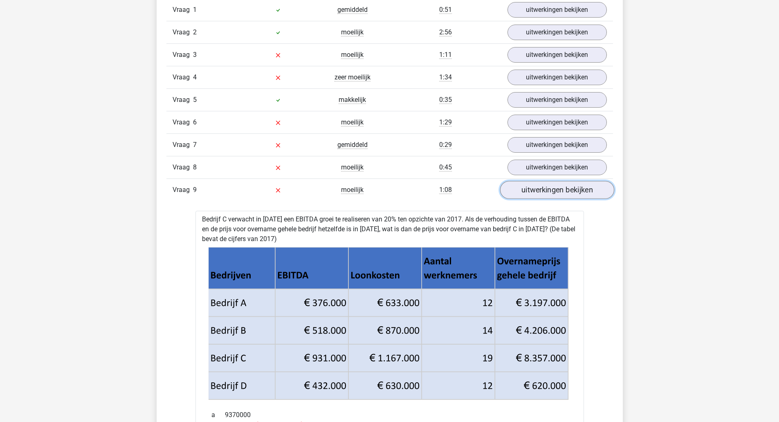
click at [544, 190] on link "uitwerkingen bekijken" at bounding box center [557, 190] width 114 height 18
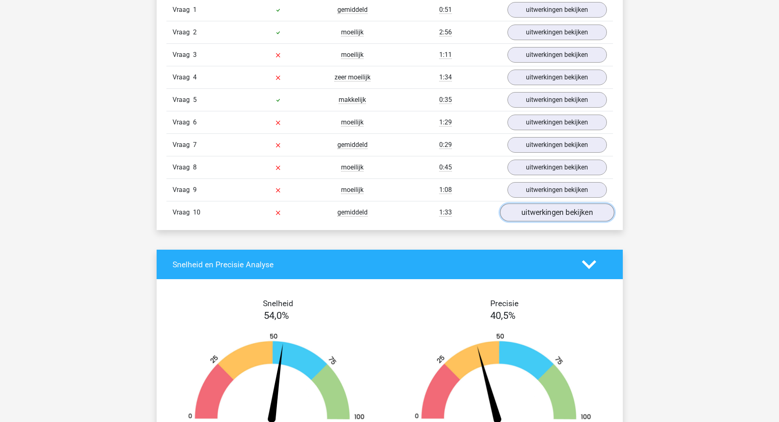
click at [586, 211] on link "uitwerkingen bekijken" at bounding box center [557, 213] width 114 height 18
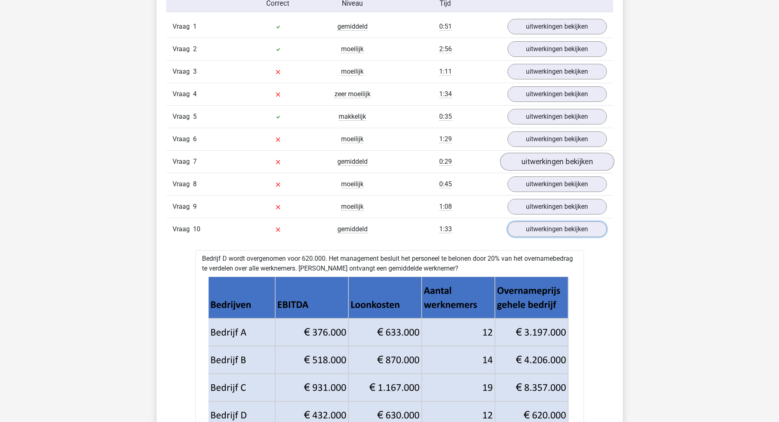
scroll to position [654, 0]
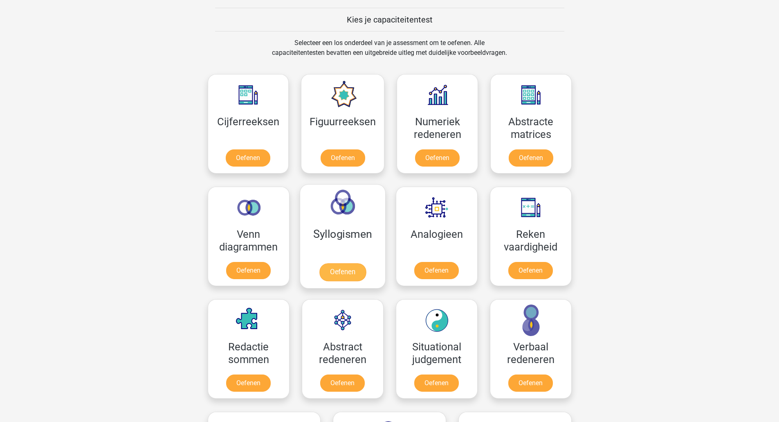
scroll to position [327, 0]
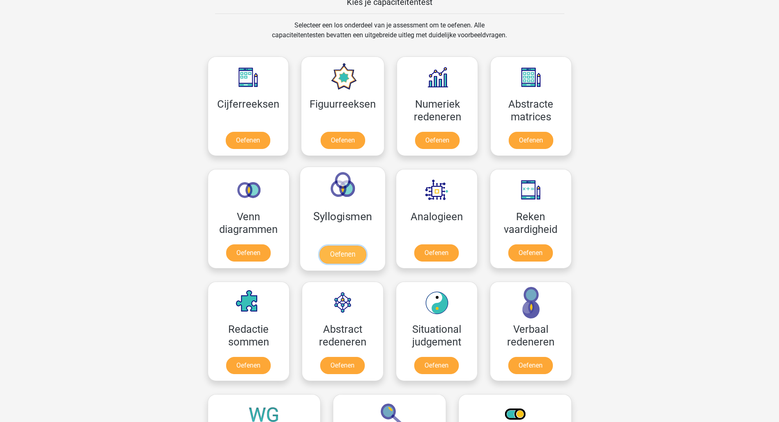
click at [347, 252] on link "Oefenen" at bounding box center [342, 254] width 47 height 18
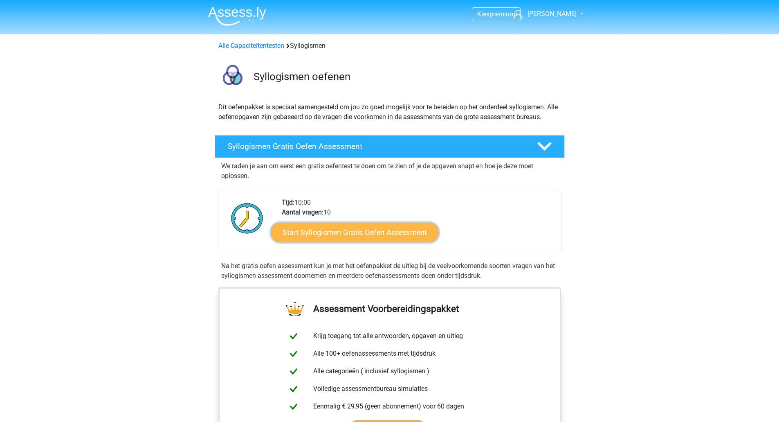
click at [353, 233] on link "Start Syllogismen Gratis Oefen Assessment" at bounding box center [355, 232] width 168 height 20
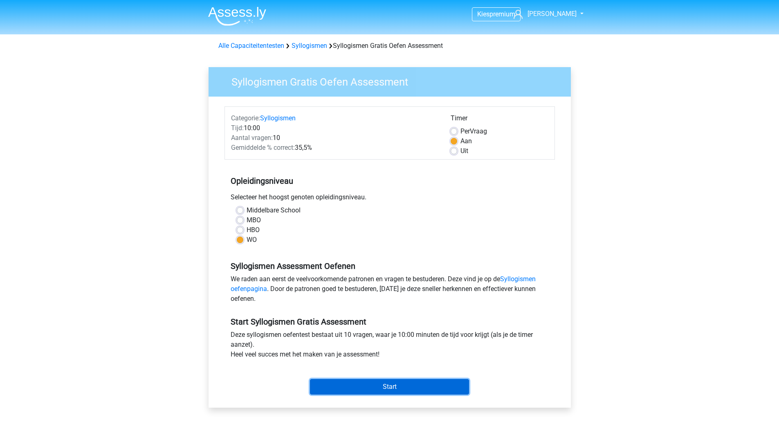
click at [353, 381] on input "Start" at bounding box center [389, 387] width 159 height 16
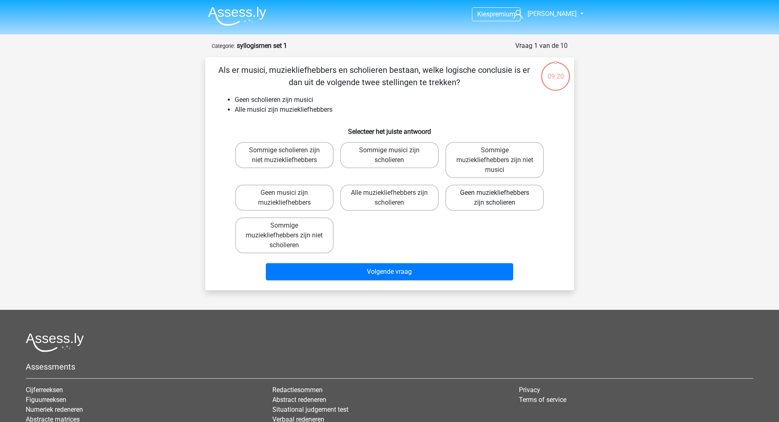
click at [528, 198] on label "Geen muziekliefhebbers zijn scholieren" at bounding box center [494, 197] width 99 height 26
click at [500, 198] on input "Geen muziekliefhebbers zijn scholieren" at bounding box center [497, 195] width 5 height 5
radio input "true"
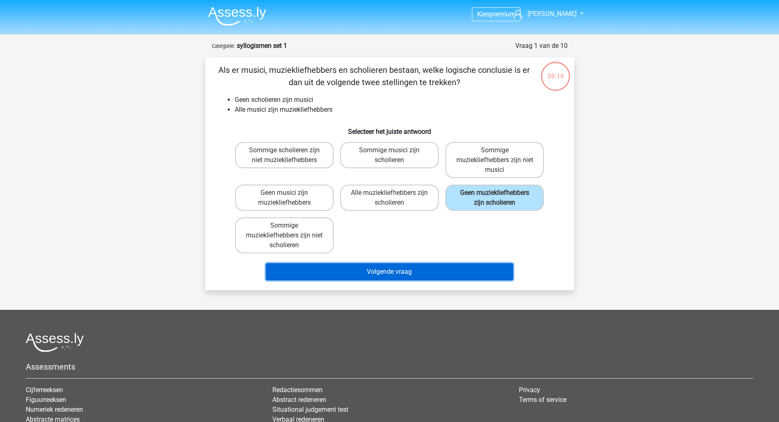
click at [462, 265] on button "Volgende vraag" at bounding box center [389, 271] width 247 height 17
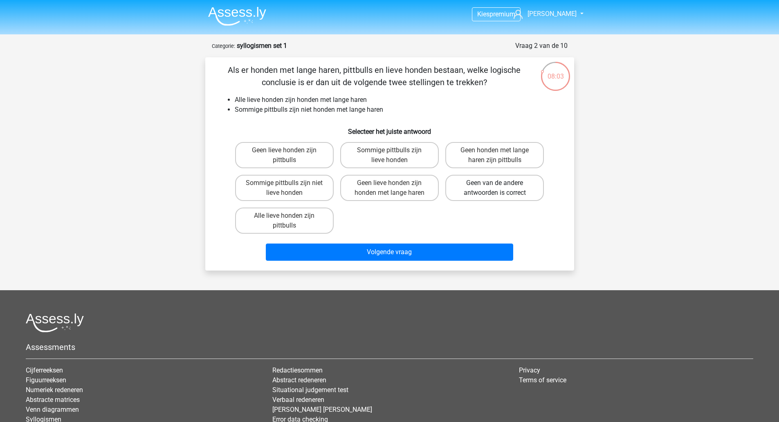
click at [514, 184] on label "Geen van de andere antwoorden is correct" at bounding box center [494, 188] width 99 height 26
click at [500, 184] on input "Geen van de andere antwoorden is correct" at bounding box center [497, 185] width 5 height 5
radio input "true"
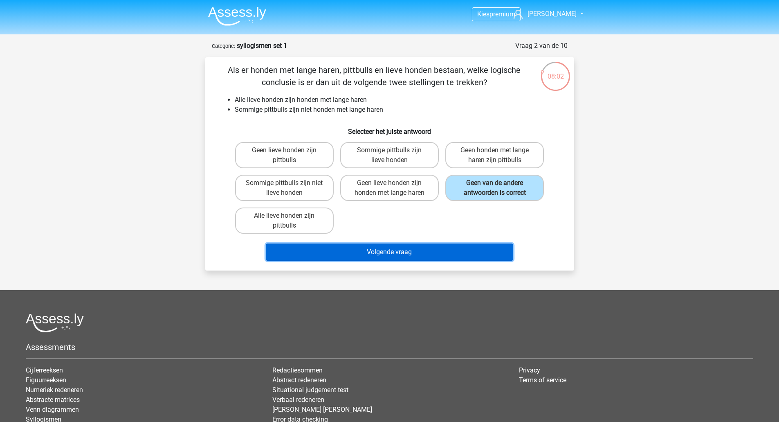
click at [460, 245] on button "Volgende vraag" at bounding box center [389, 251] width 247 height 17
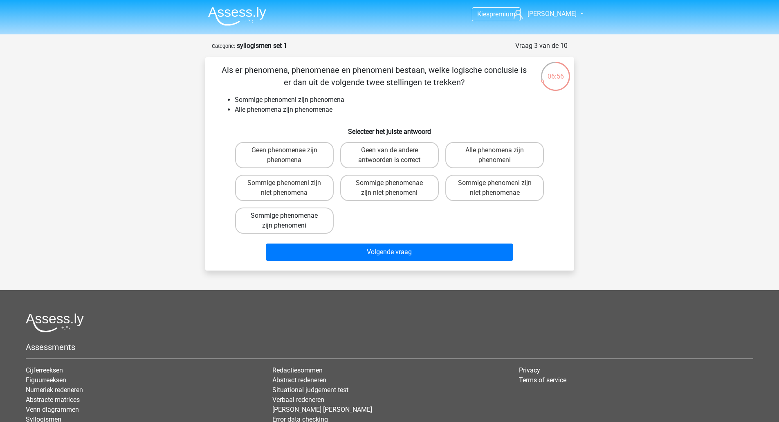
click at [313, 218] on label "Sommige phenomenae zijn phenomeni" at bounding box center [284, 220] width 99 height 26
click at [290, 218] on input "Sommige phenomenae zijn phenomeni" at bounding box center [286, 218] width 5 height 5
radio input "true"
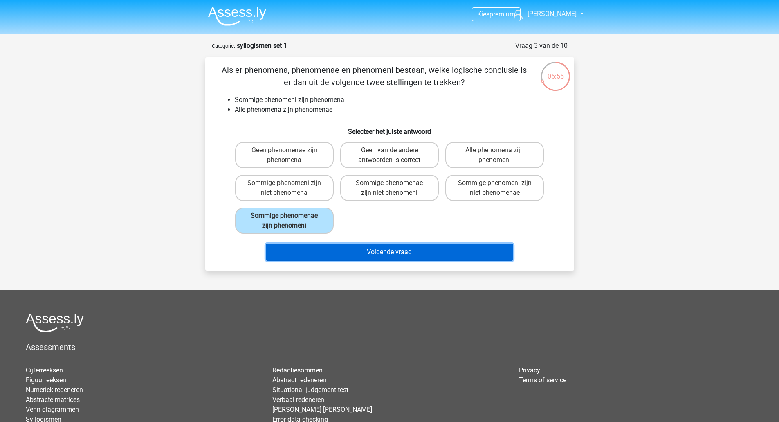
click at [340, 245] on button "Volgende vraag" at bounding box center [389, 251] width 247 height 17
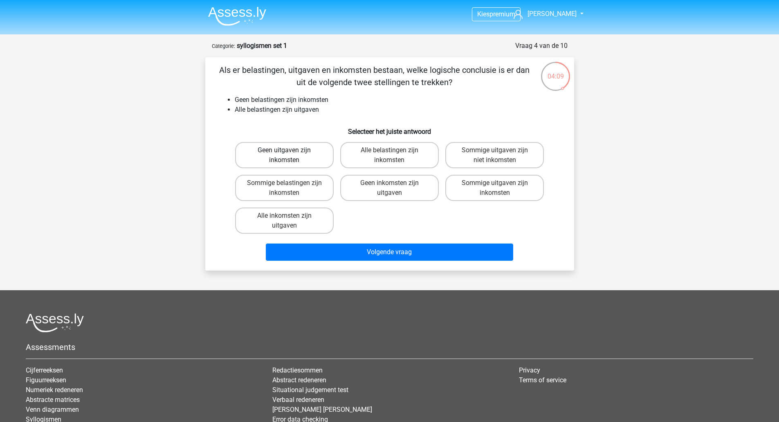
click at [307, 157] on label "Geen uitgaven zijn inkomsten" at bounding box center [284, 155] width 99 height 26
click at [290, 155] on input "Geen uitgaven zijn inkomsten" at bounding box center [286, 152] width 5 height 5
radio input "true"
click at [392, 239] on div "Volgende vraag" at bounding box center [389, 250] width 343 height 27
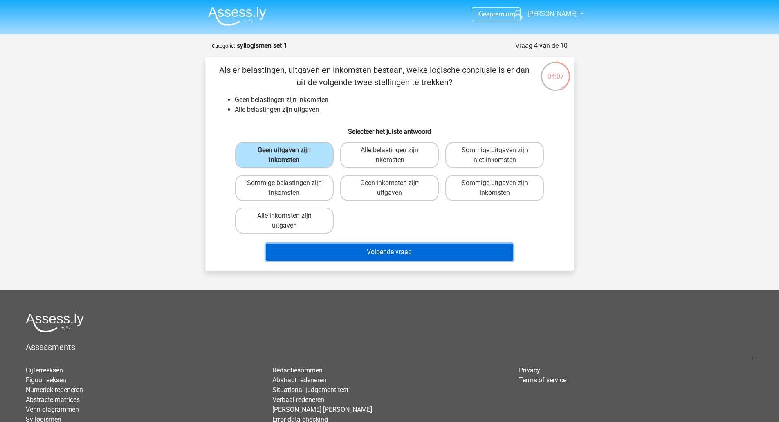
click at [392, 245] on button "Volgende vraag" at bounding box center [389, 251] width 247 height 17
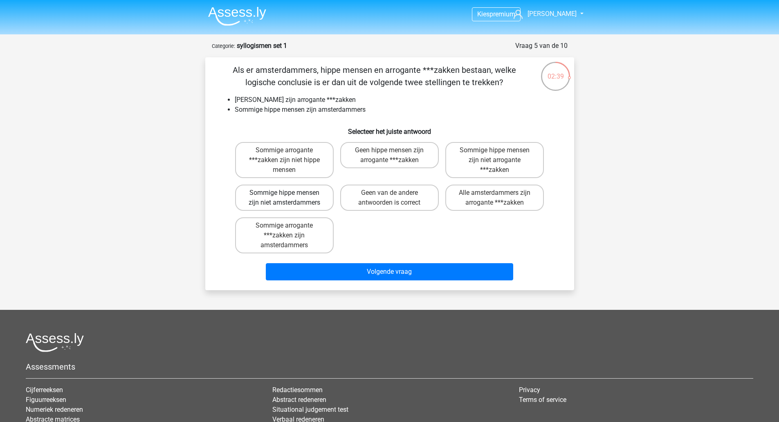
click at [316, 199] on label "Sommige hippe mensen zijn niet amsterdammers" at bounding box center [284, 197] width 99 height 26
click at [290, 198] on input "Sommige hippe mensen zijn niet amsterdammers" at bounding box center [286, 195] width 5 height 5
radio input "true"
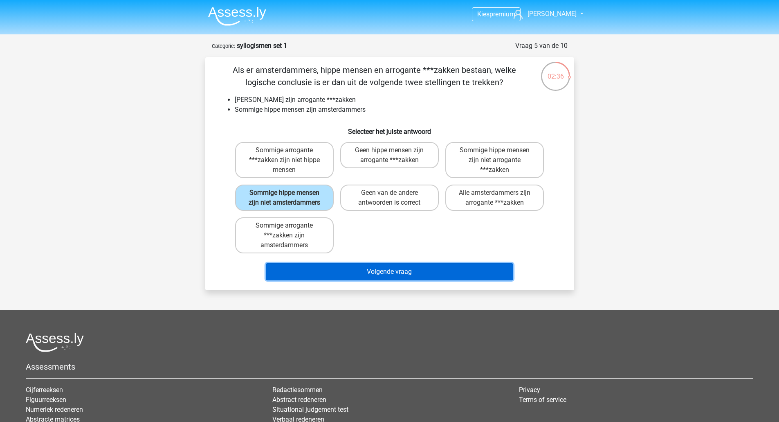
click at [369, 268] on button "Volgende vraag" at bounding box center [389, 271] width 247 height 17
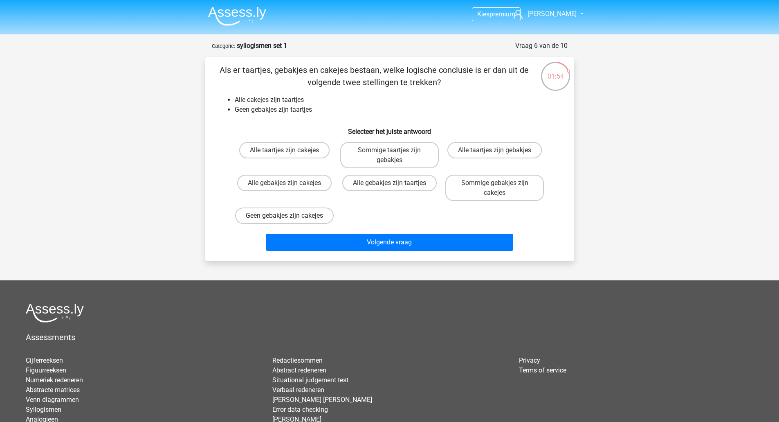
click at [304, 223] on label "Geen gebakjes zijn cakejes" at bounding box center [284, 215] width 99 height 16
click at [290, 221] on input "Geen gebakjes zijn cakejes" at bounding box center [286, 218] width 5 height 5
radio input "true"
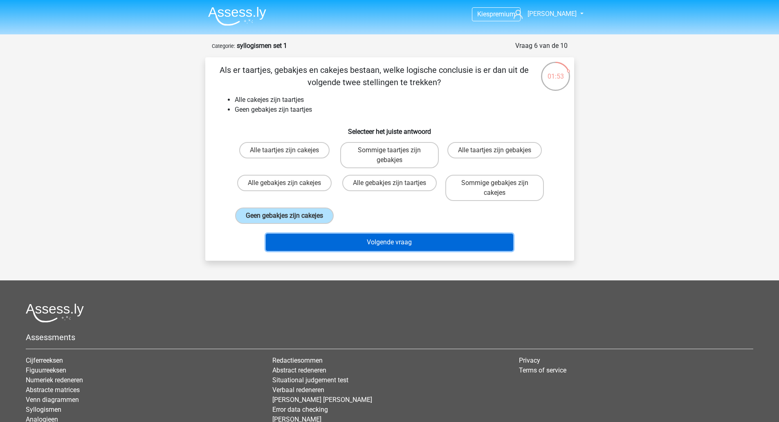
click at [336, 248] on button "Volgende vraag" at bounding box center [389, 242] width 247 height 17
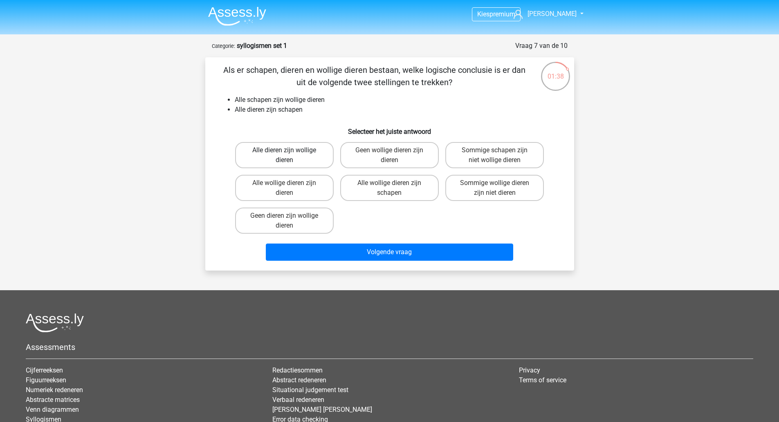
click at [303, 153] on label "Alle dieren zijn wollige dieren" at bounding box center [284, 155] width 99 height 26
click at [290, 153] on input "Alle dieren zijn wollige dieren" at bounding box center [286, 152] width 5 height 5
radio input "true"
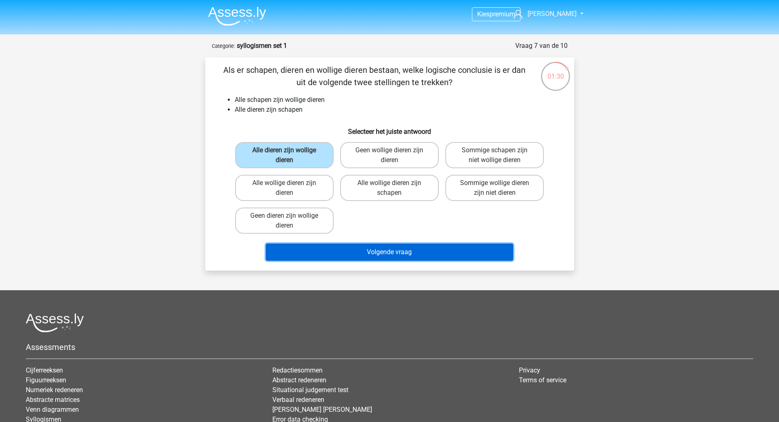
click at [360, 250] on button "Volgende vraag" at bounding box center [389, 251] width 247 height 17
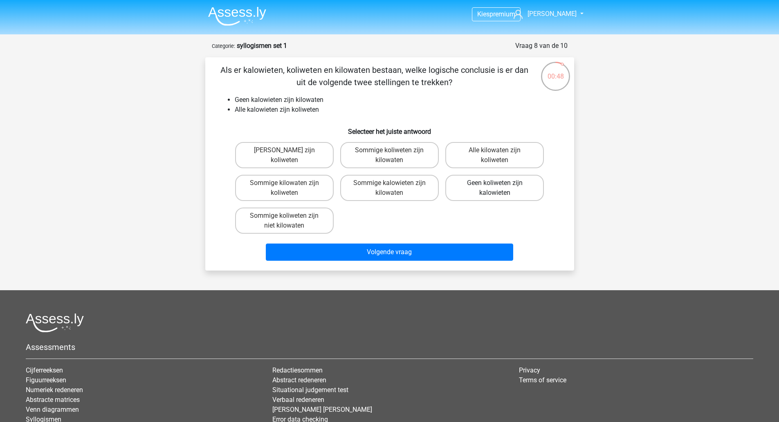
click at [478, 193] on label "Geen koliweten zijn kalowieten" at bounding box center [494, 188] width 99 height 26
click at [495, 188] on input "Geen koliweten zijn kalowieten" at bounding box center [497, 185] width 5 height 5
radio input "true"
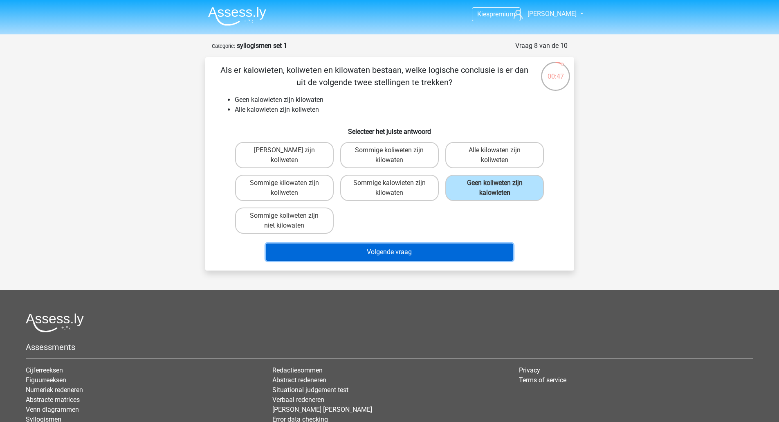
click at [451, 249] on button "Volgende vraag" at bounding box center [389, 251] width 247 height 17
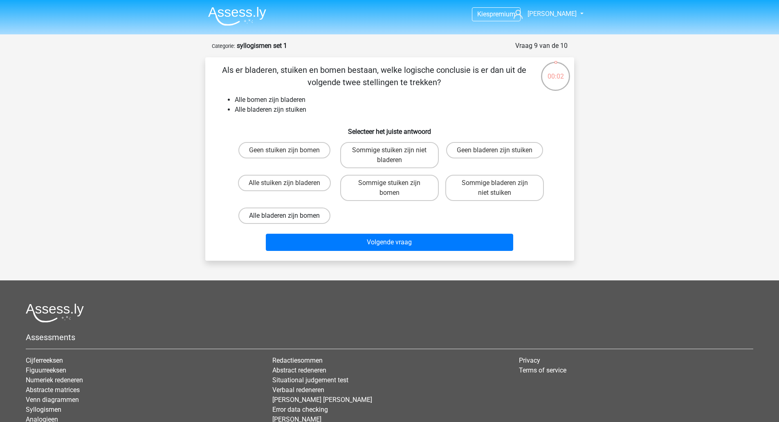
click at [283, 218] on label "Alle bladeren zijn bomen" at bounding box center [284, 215] width 92 height 16
click at [284, 218] on input "Alle bladeren zijn bomen" at bounding box center [286, 218] width 5 height 5
radio input "true"
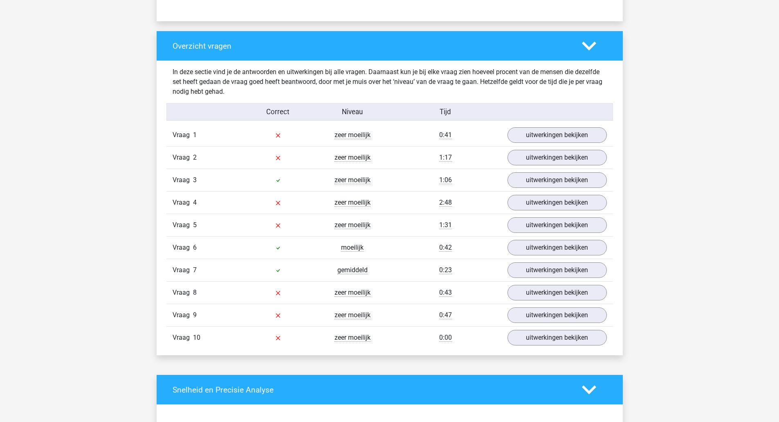
scroll to position [600, 0]
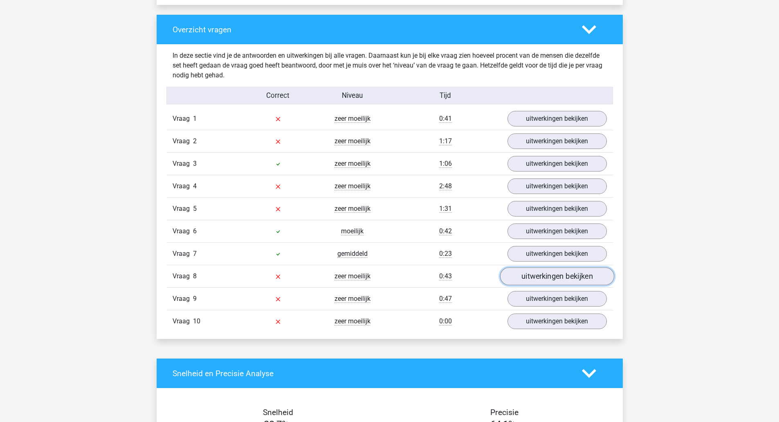
click at [546, 277] on link "uitwerkingen bekijken" at bounding box center [557, 277] width 114 height 18
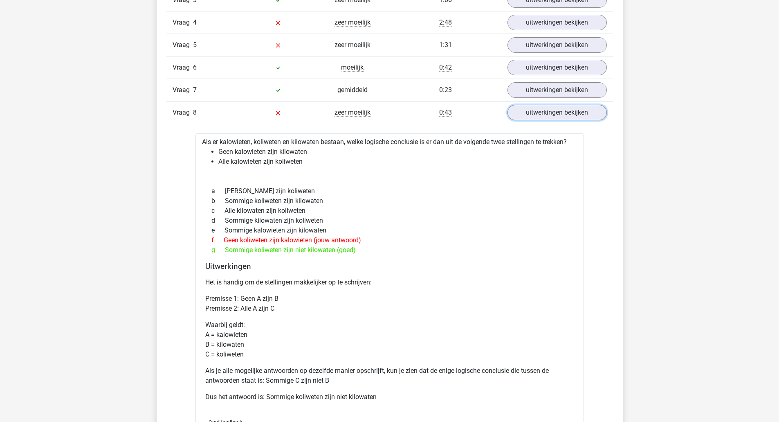
scroll to position [654, 0]
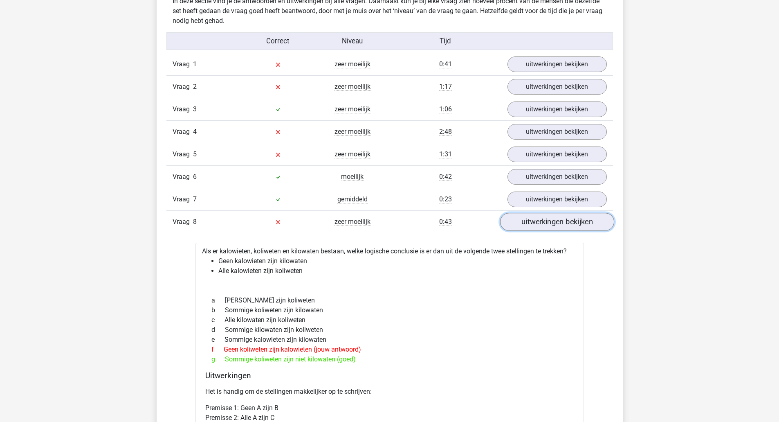
click at [541, 219] on link "uitwerkingen bekijken" at bounding box center [557, 222] width 114 height 18
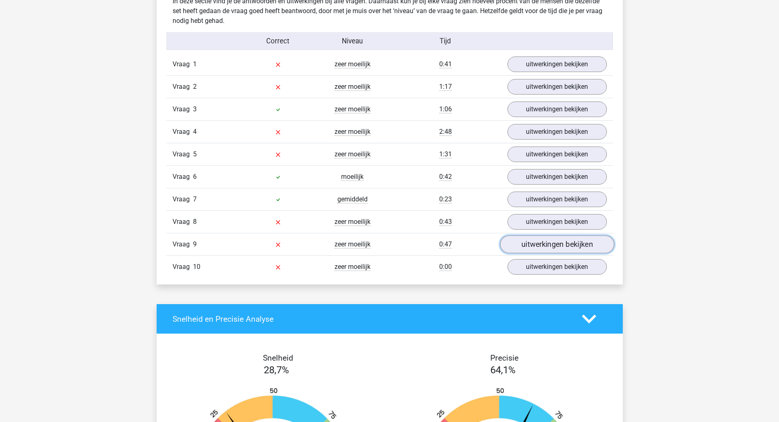
click at [537, 242] on link "uitwerkingen bekijken" at bounding box center [557, 245] width 114 height 18
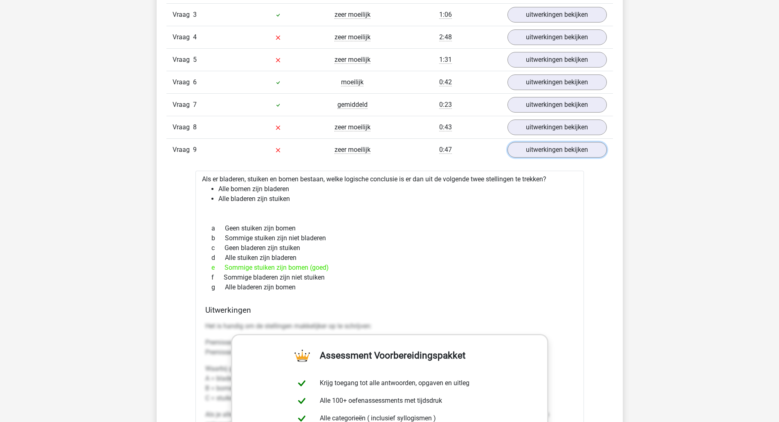
scroll to position [709, 0]
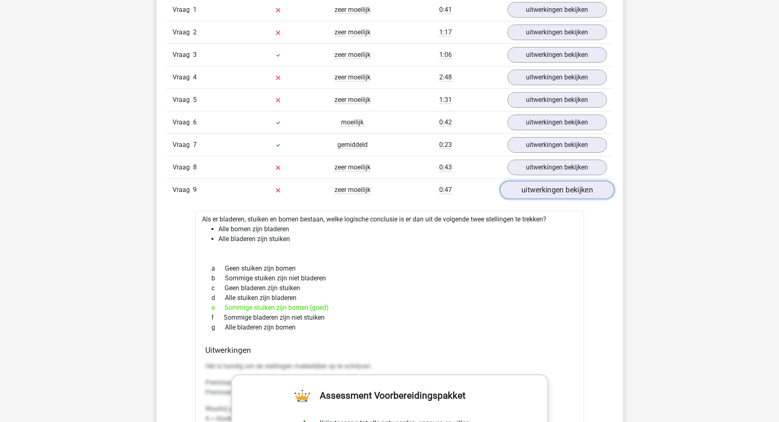
click at [555, 189] on link "uitwerkingen bekijken" at bounding box center [557, 190] width 114 height 18
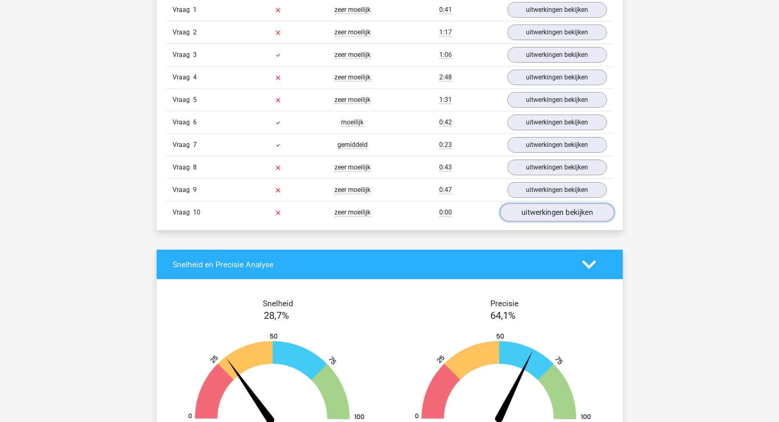
click at [559, 214] on link "uitwerkingen bekijken" at bounding box center [557, 213] width 114 height 18
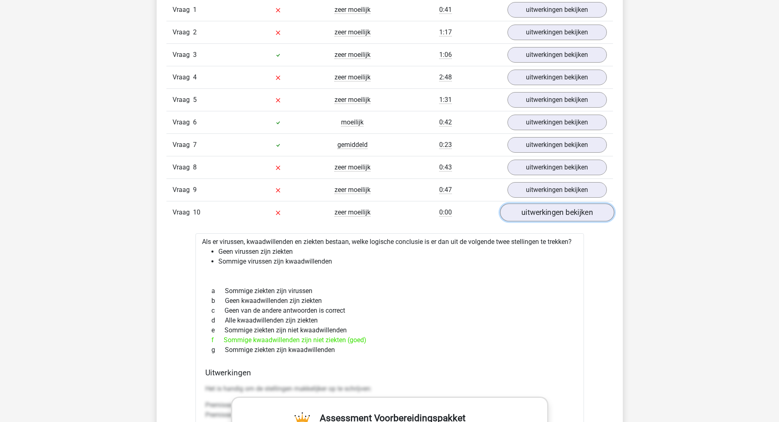
click at [539, 217] on link "uitwerkingen bekijken" at bounding box center [557, 213] width 114 height 18
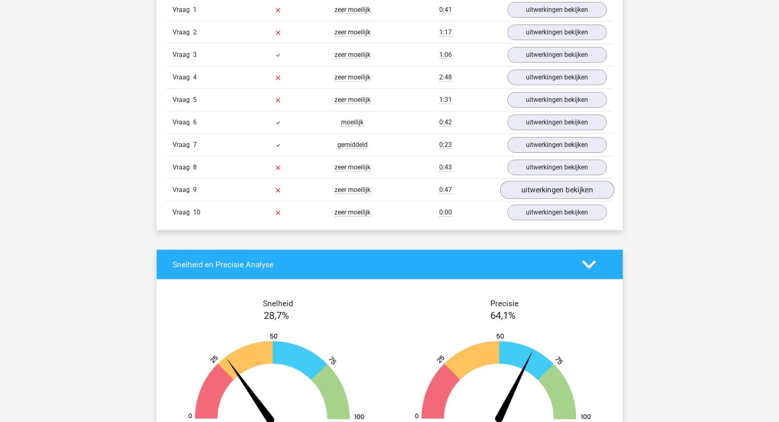
click at [557, 197] on div "Vraag 9 zeer moeilijk 0:47 uitwerkingen bekijken" at bounding box center [389, 189] width 447 height 22
click at [556, 196] on link "uitwerkingen bekijken" at bounding box center [557, 190] width 114 height 18
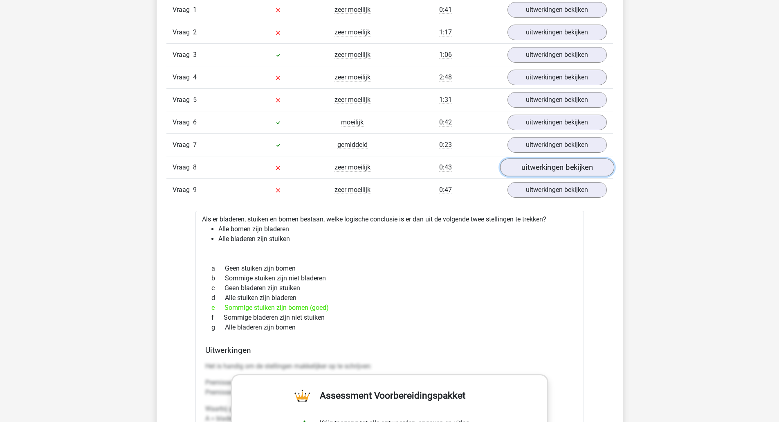
click at [552, 166] on link "uitwerkingen bekijken" at bounding box center [557, 168] width 114 height 18
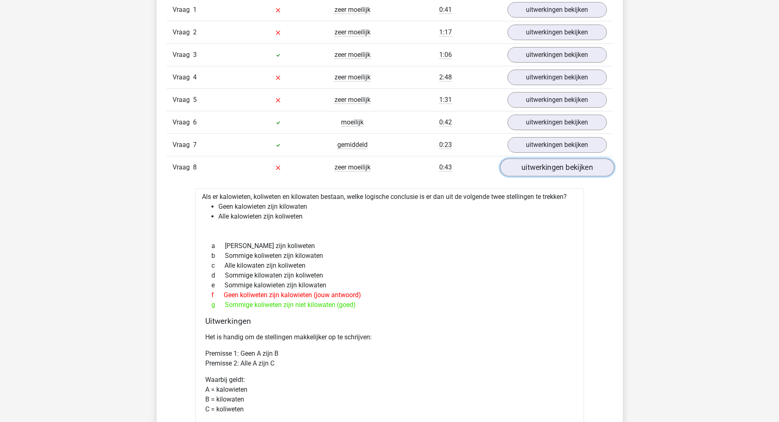
click at [554, 166] on link "uitwerkingen bekijken" at bounding box center [557, 168] width 114 height 18
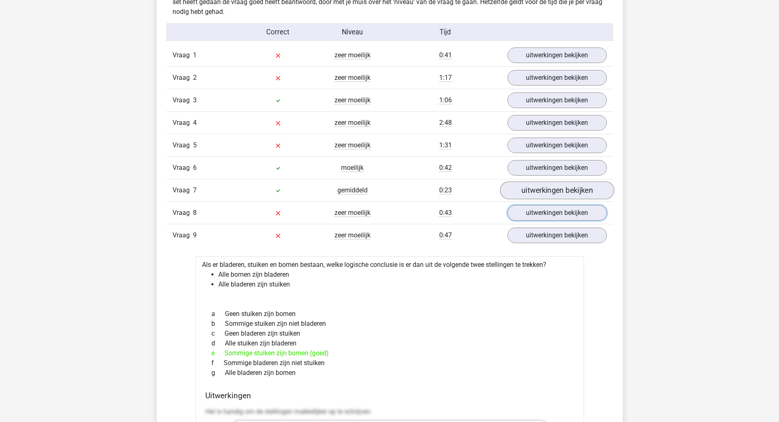
scroll to position [600, 0]
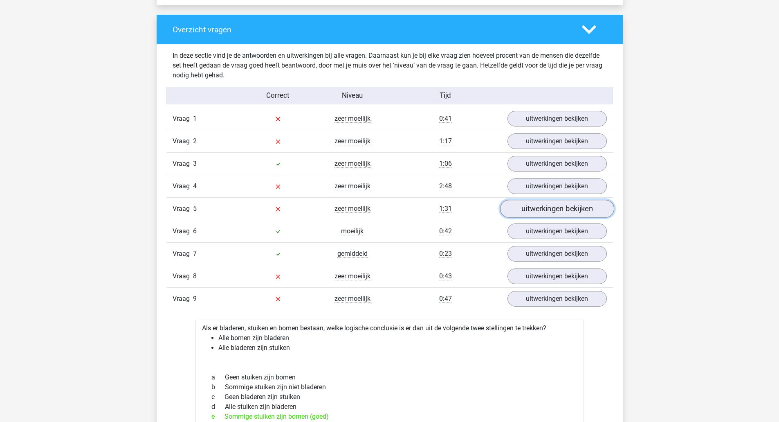
click at [542, 204] on link "uitwerkingen bekijken" at bounding box center [557, 209] width 114 height 18
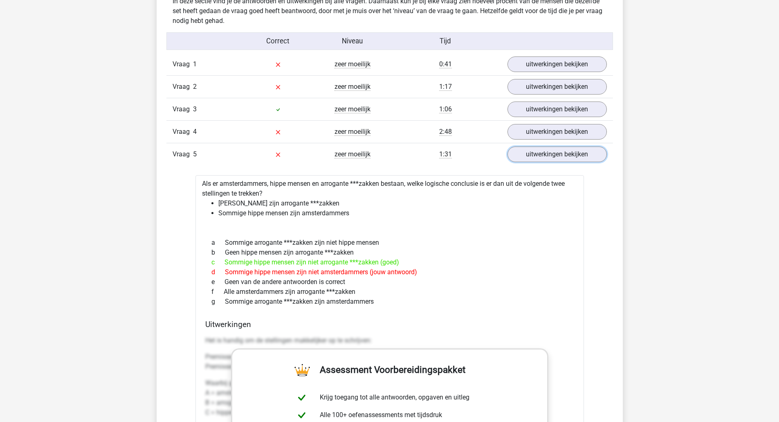
scroll to position [491, 0]
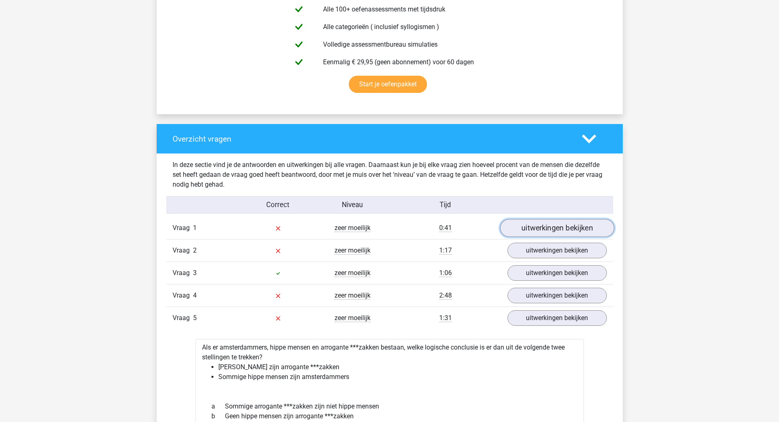
click at [559, 220] on link "uitwerkingen bekijken" at bounding box center [557, 228] width 114 height 18
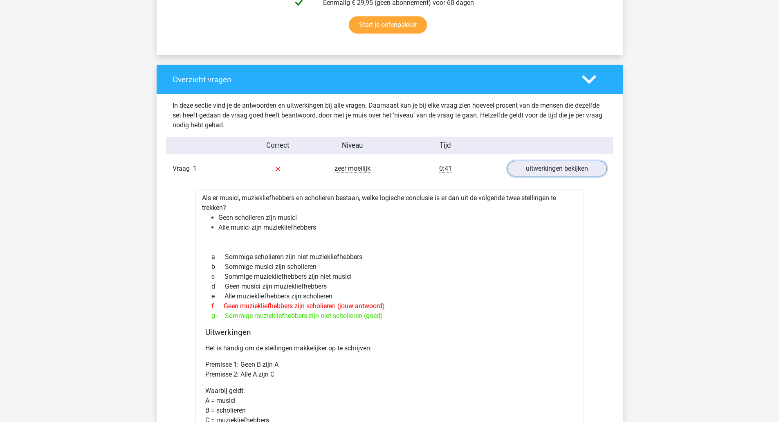
scroll to position [436, 0]
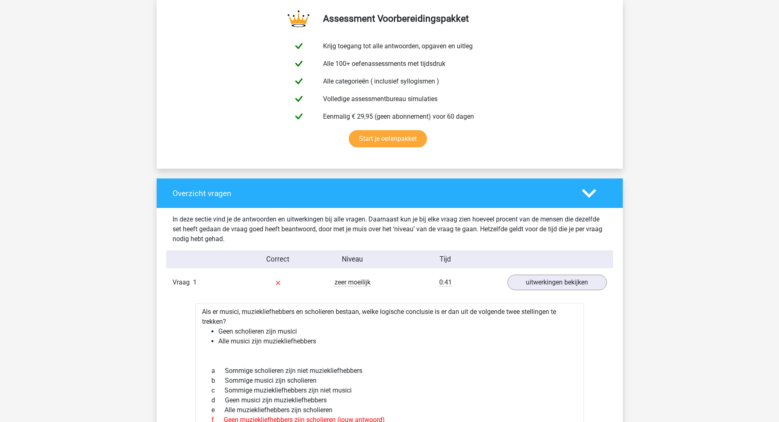
click at [587, 196] on polygon at bounding box center [589, 193] width 14 height 9
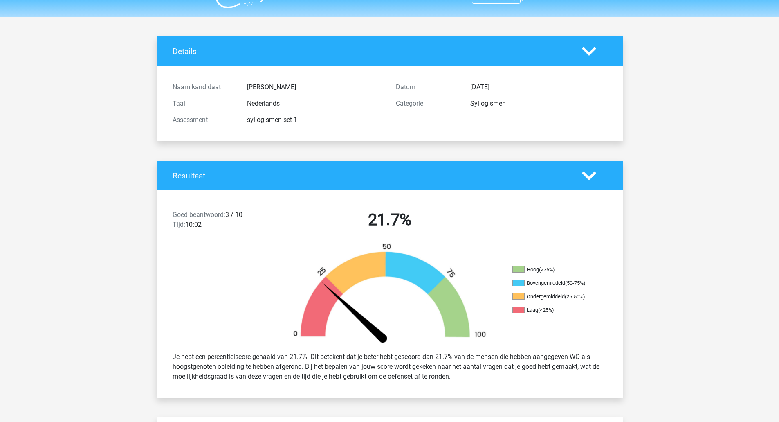
scroll to position [0, 0]
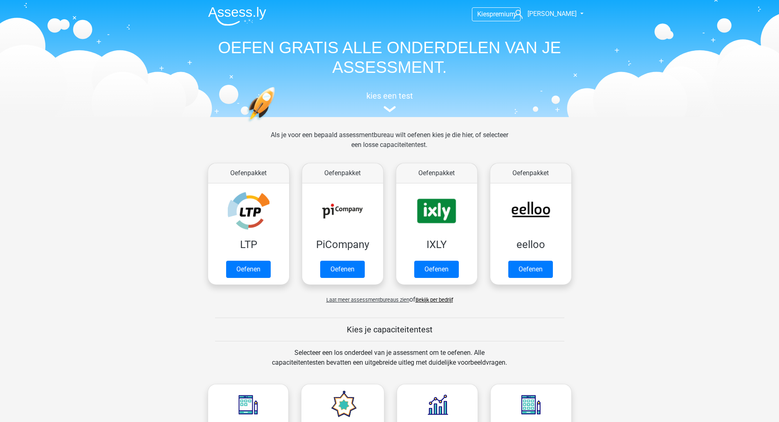
scroll to position [327, 0]
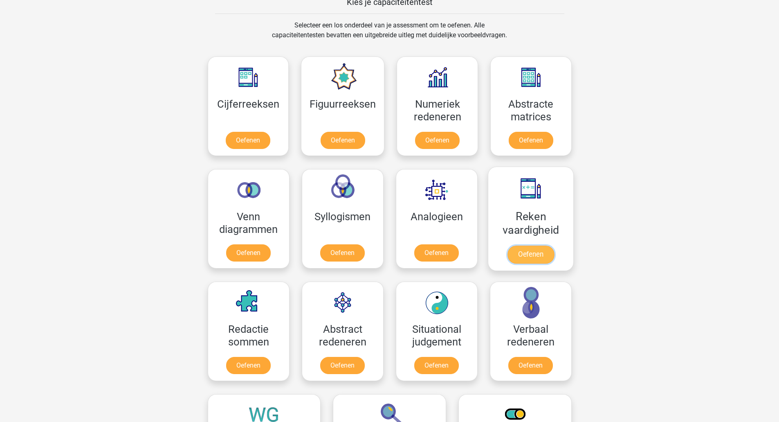
click at [517, 247] on link "Oefenen" at bounding box center [530, 254] width 47 height 18
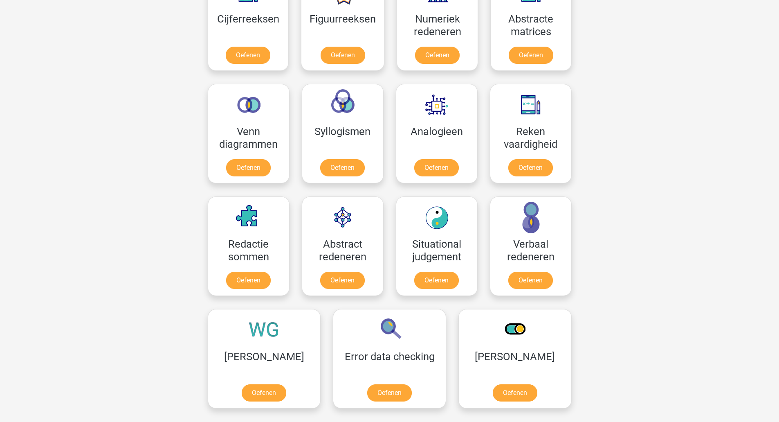
scroll to position [436, 0]
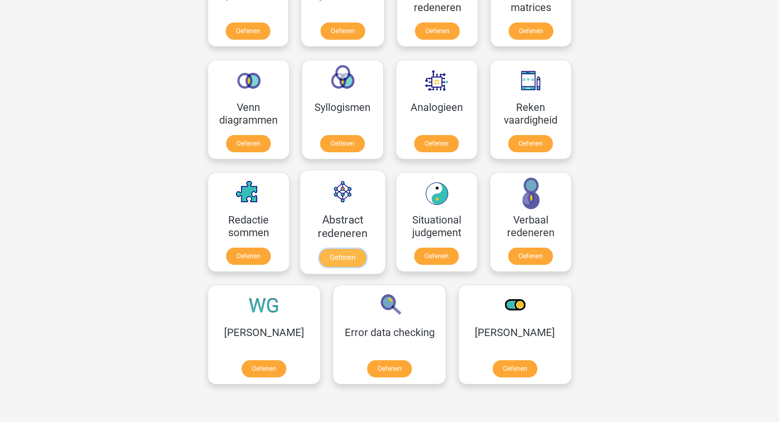
click at [336, 255] on link "Oefenen" at bounding box center [342, 258] width 47 height 18
click at [527, 260] on link "Oefenen" at bounding box center [530, 258] width 47 height 18
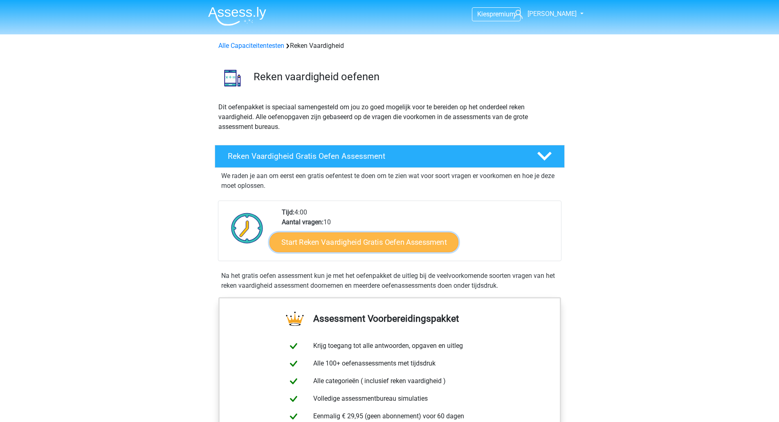
click at [395, 240] on link "Start Reken Vaardigheid Gratis Oefen Assessment" at bounding box center [364, 242] width 189 height 20
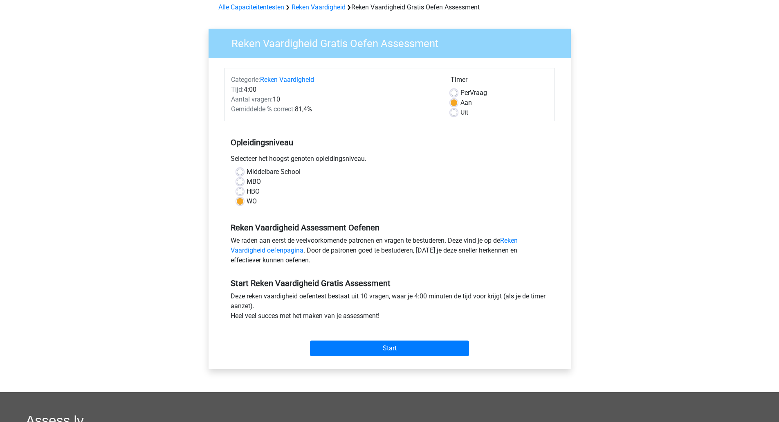
scroll to position [109, 0]
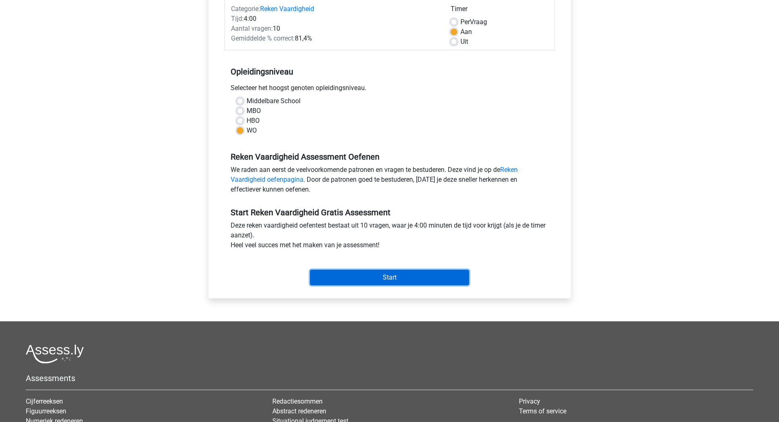
click at [399, 271] on input "Start" at bounding box center [389, 278] width 159 height 16
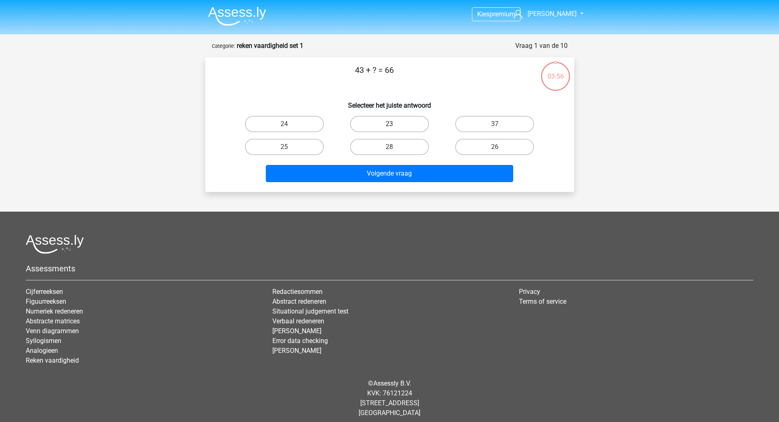
click at [381, 125] on label "23" at bounding box center [389, 124] width 79 height 16
click at [389, 125] on input "23" at bounding box center [391, 126] width 5 height 5
radio input "true"
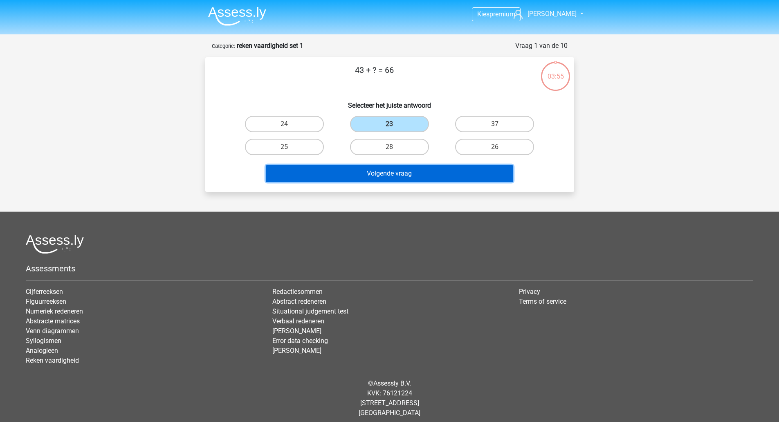
click at [382, 170] on button "Volgende vraag" at bounding box center [389, 173] width 247 height 17
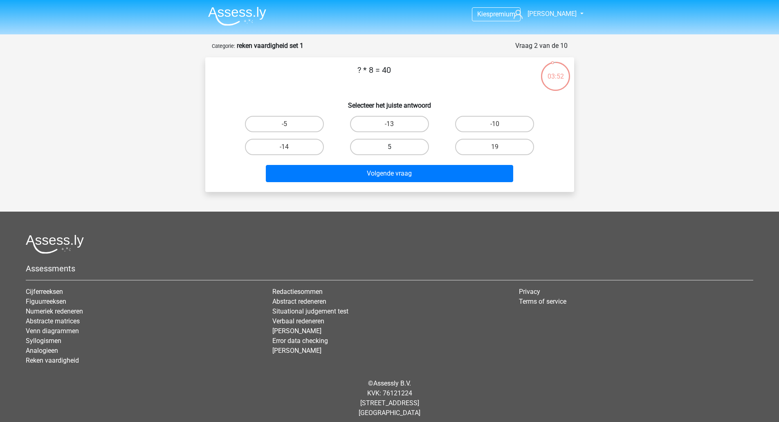
click at [400, 146] on label "5" at bounding box center [389, 147] width 79 height 16
click at [395, 147] on input "5" at bounding box center [391, 149] width 5 height 5
radio input "true"
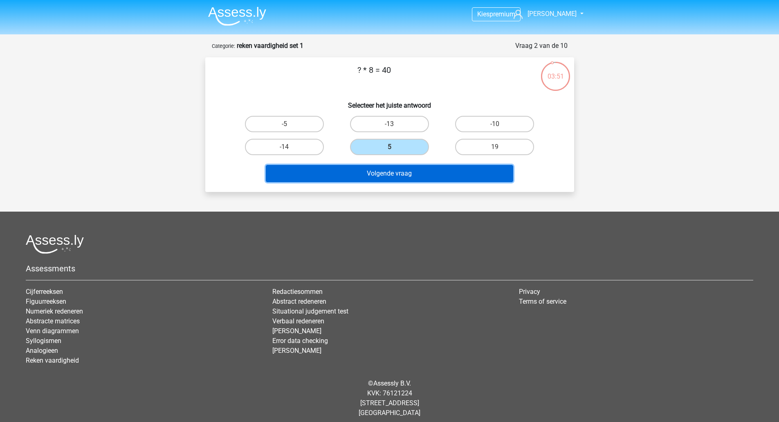
click at [398, 174] on button "Volgende vraag" at bounding box center [389, 173] width 247 height 17
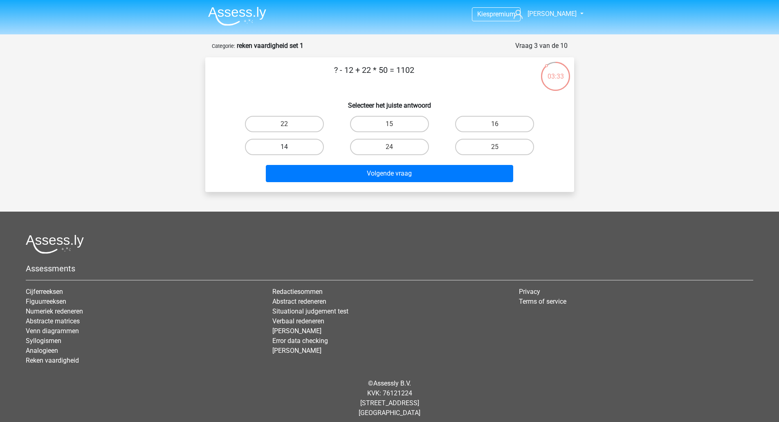
click at [294, 144] on label "14" at bounding box center [284, 147] width 79 height 16
click at [290, 147] on input "14" at bounding box center [286, 149] width 5 height 5
radio input "true"
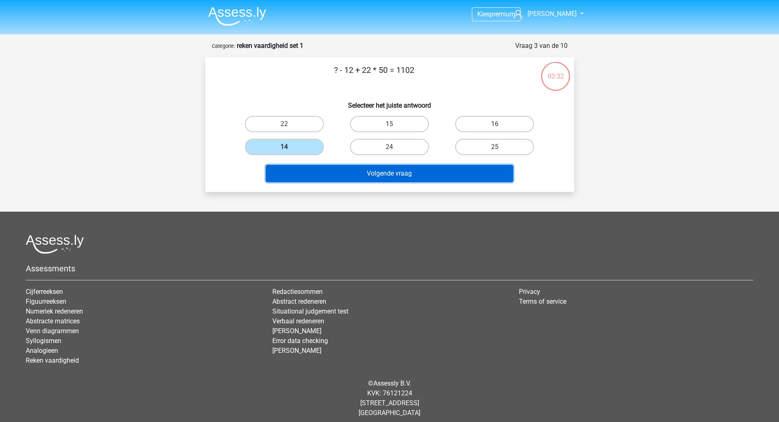
click at [322, 169] on button "Volgende vraag" at bounding box center [389, 173] width 247 height 17
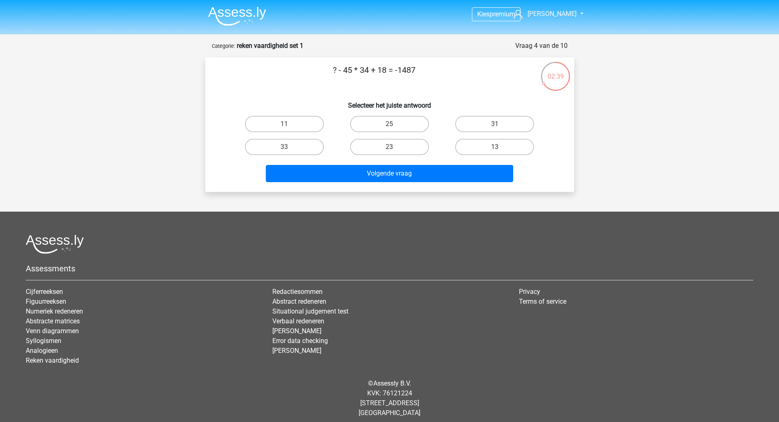
click at [352, 163] on div "Volgende vraag" at bounding box center [389, 171] width 343 height 27
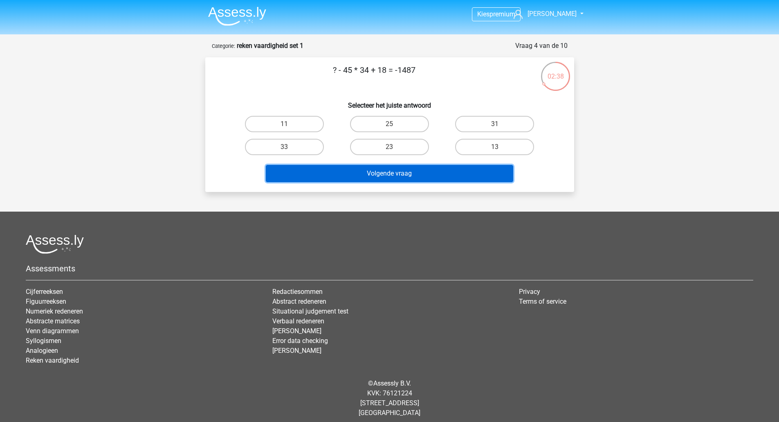
click at [354, 169] on button "Volgende vraag" at bounding box center [389, 173] width 247 height 17
click at [359, 170] on button "Volgende vraag" at bounding box center [389, 173] width 247 height 17
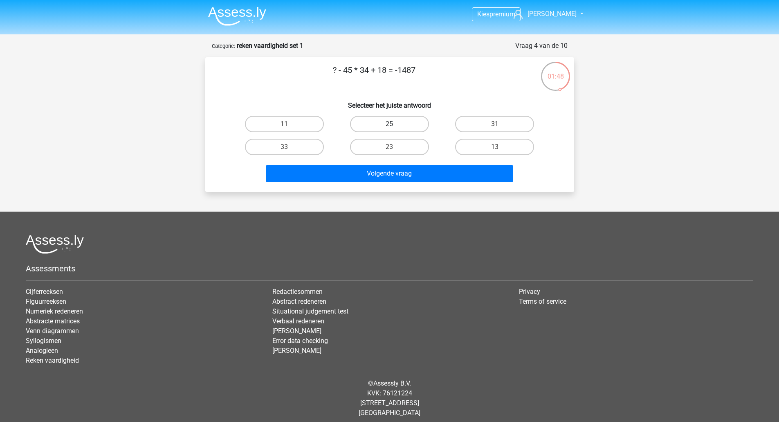
click at [398, 123] on label "25" at bounding box center [389, 124] width 79 height 16
click at [395, 124] on input "25" at bounding box center [391, 126] width 5 height 5
radio input "true"
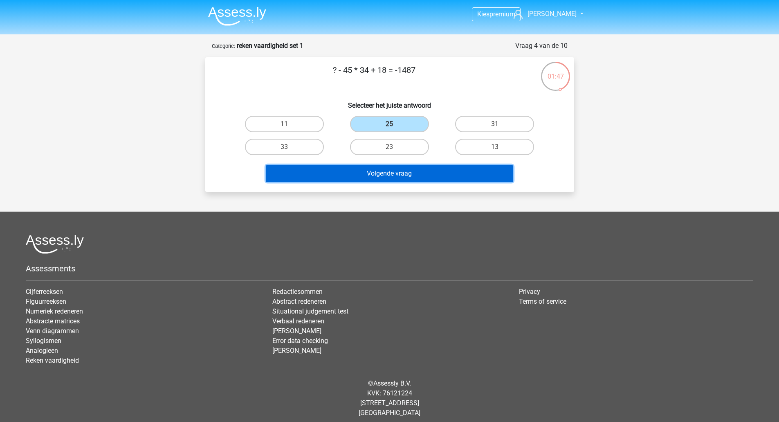
click at [392, 171] on button "Volgende vraag" at bounding box center [389, 173] width 247 height 17
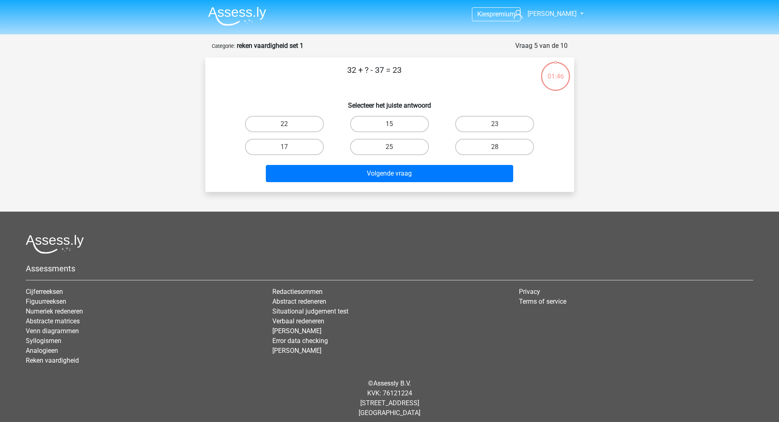
scroll to position [6, 0]
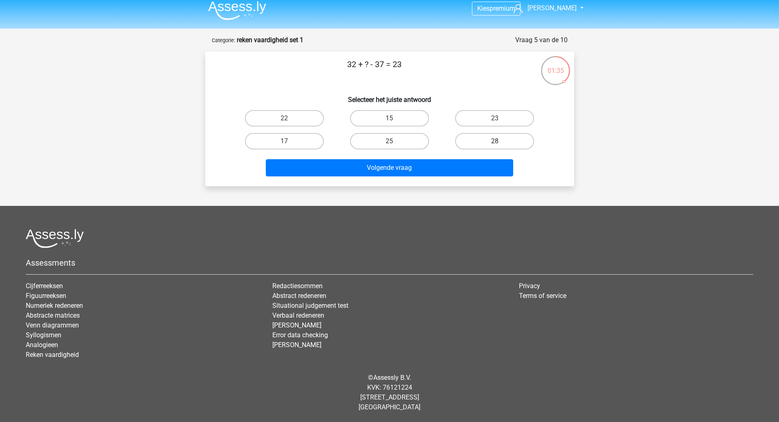
click at [490, 133] on label "28" at bounding box center [494, 141] width 79 height 16
click at [495, 141] on input "28" at bounding box center [497, 143] width 5 height 5
radio input "true"
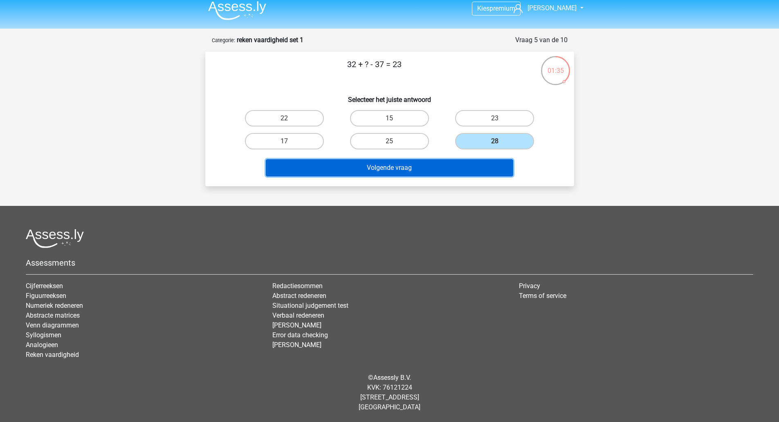
click at [463, 160] on button "Volgende vraag" at bounding box center [389, 167] width 247 height 17
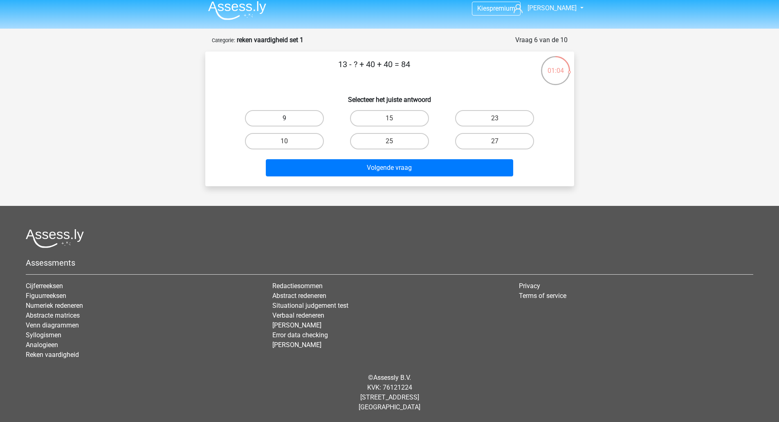
click at [299, 117] on label "9" at bounding box center [284, 118] width 79 height 16
click at [290, 118] on input "9" at bounding box center [286, 120] width 5 height 5
radio input "true"
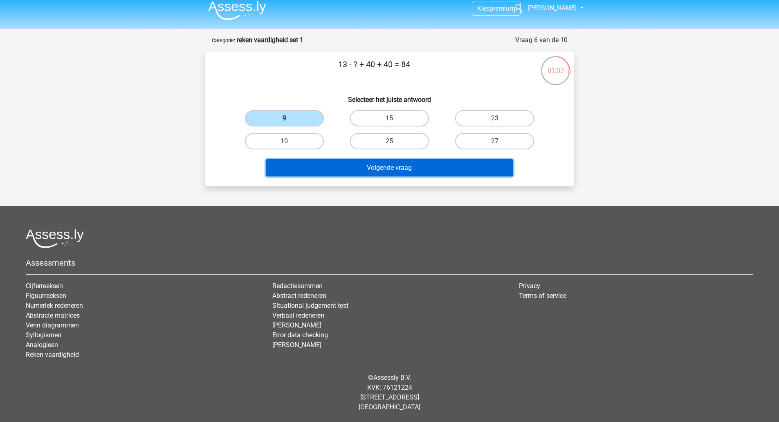
click at [364, 162] on button "Volgende vraag" at bounding box center [389, 167] width 247 height 17
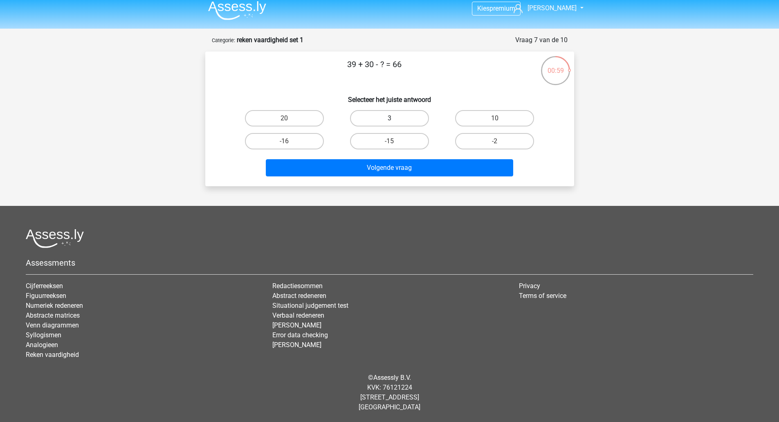
click at [389, 117] on label "3" at bounding box center [389, 118] width 79 height 16
click at [389, 118] on input "3" at bounding box center [391, 120] width 5 height 5
radio input "true"
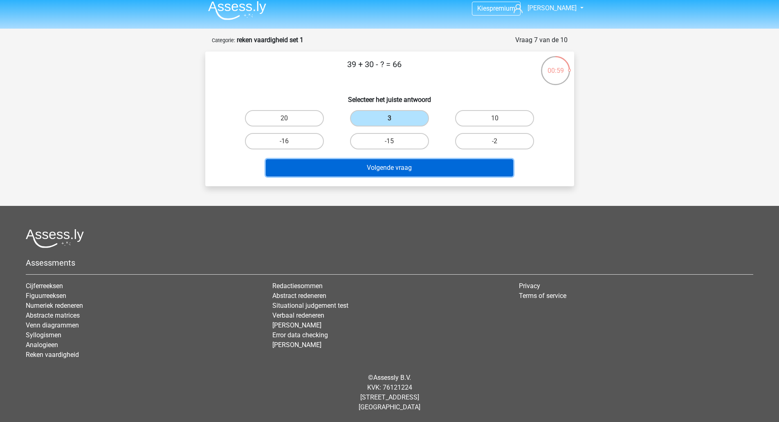
click at [396, 166] on button "Volgende vraag" at bounding box center [389, 167] width 247 height 17
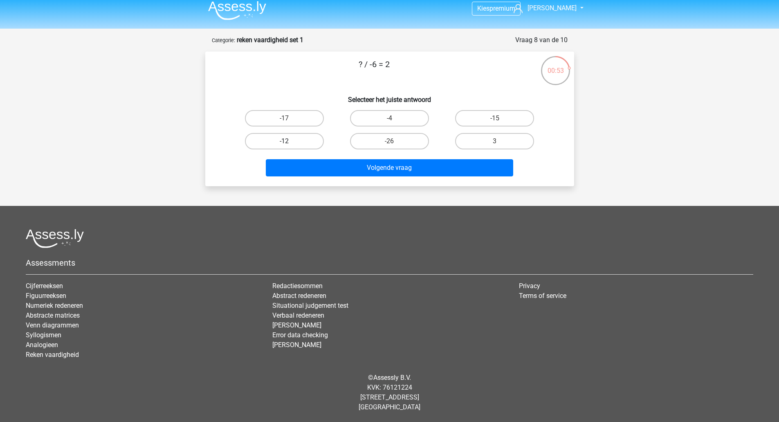
click at [291, 138] on label "-12" at bounding box center [284, 141] width 79 height 16
click at [290, 141] on input "-12" at bounding box center [286, 143] width 5 height 5
radio input "true"
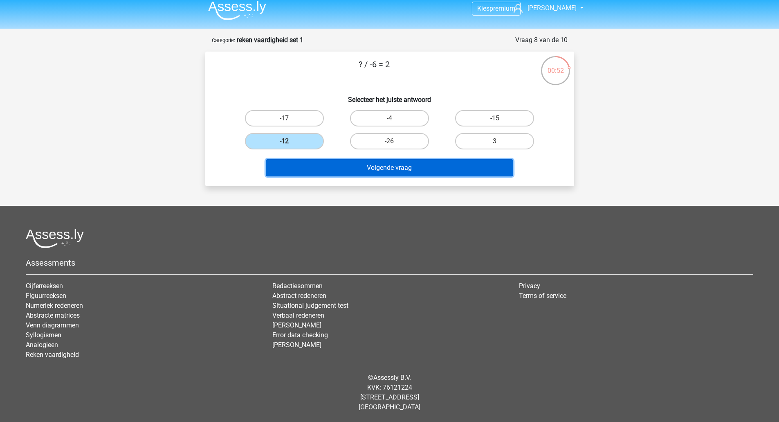
click at [310, 162] on button "Volgende vraag" at bounding box center [389, 167] width 247 height 17
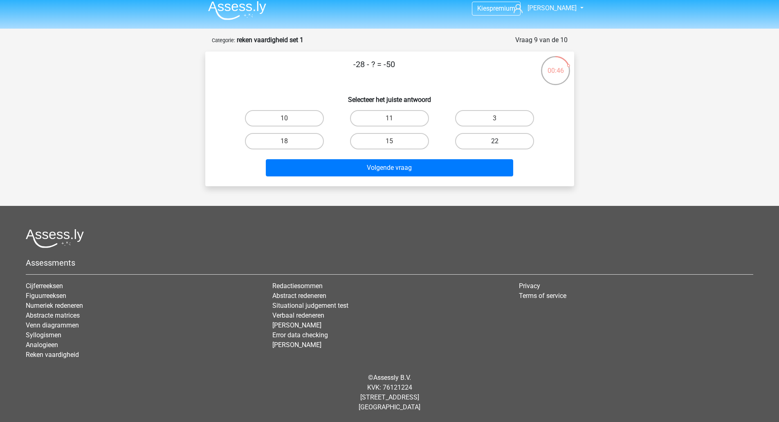
click at [488, 142] on label "22" at bounding box center [494, 141] width 79 height 16
click at [495, 142] on input "22" at bounding box center [497, 143] width 5 height 5
radio input "true"
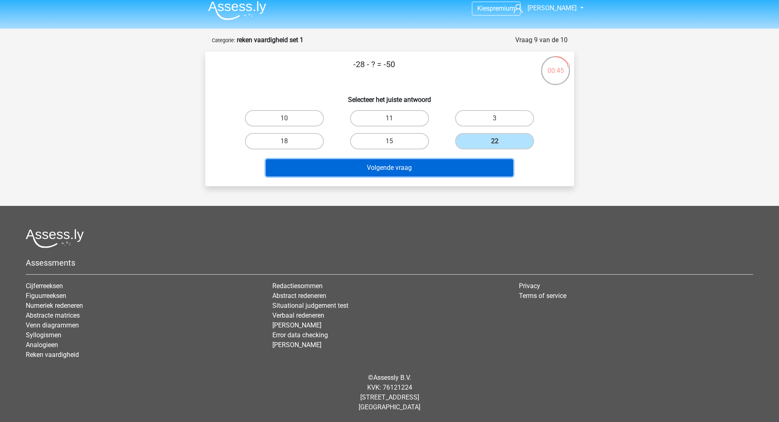
click at [475, 168] on button "Volgende vraag" at bounding box center [389, 167] width 247 height 17
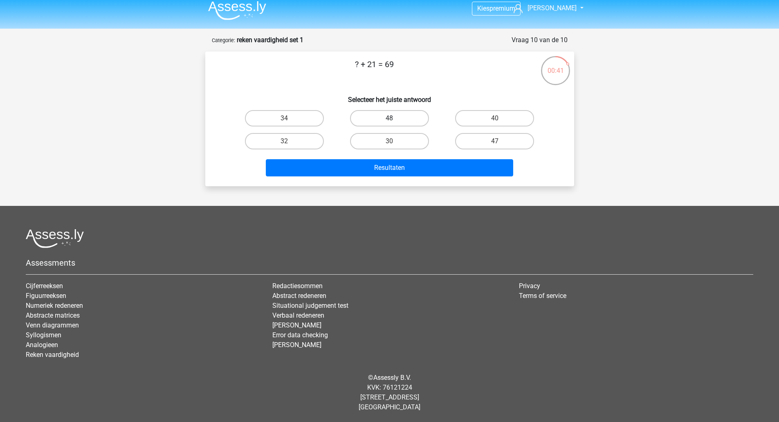
click at [370, 114] on label "48" at bounding box center [389, 118] width 79 height 16
click at [389, 118] on input "48" at bounding box center [391, 120] width 5 height 5
radio input "true"
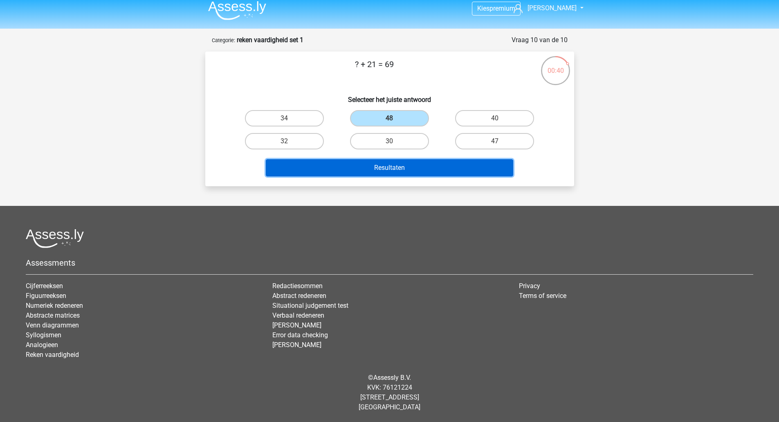
click at [364, 160] on button "Resultaten" at bounding box center [389, 167] width 247 height 17
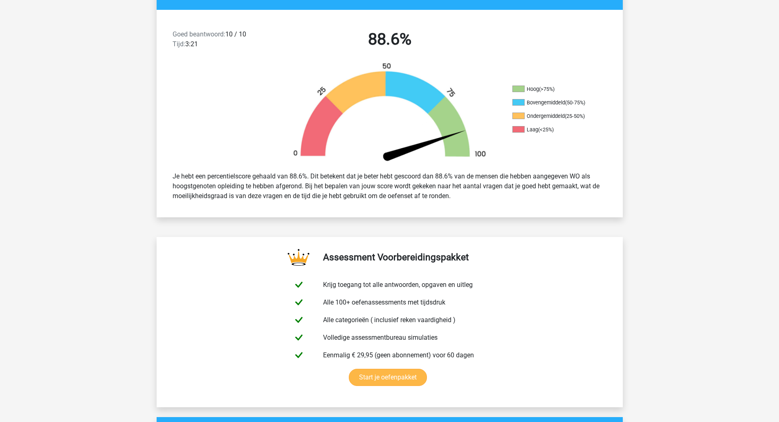
scroll to position [109, 0]
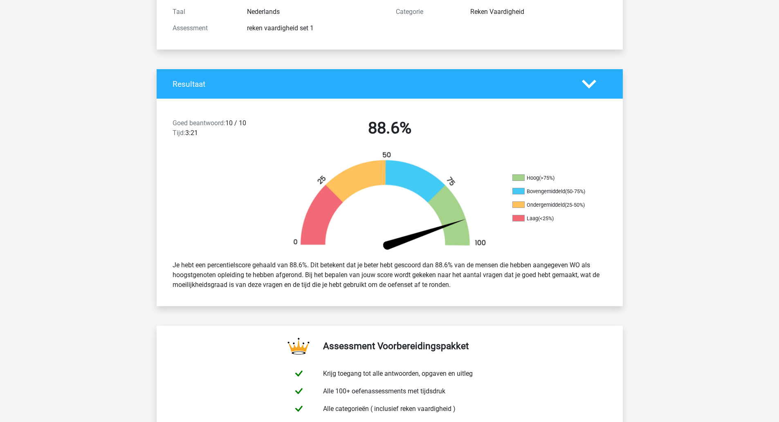
click at [579, 80] on div at bounding box center [594, 84] width 37 height 14
click at [583, 83] on icon at bounding box center [589, 84] width 14 height 14
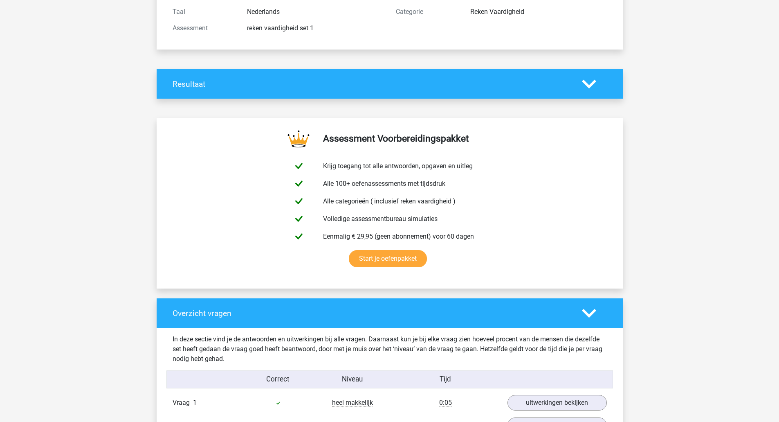
click at [591, 86] on polygon at bounding box center [589, 83] width 14 height 9
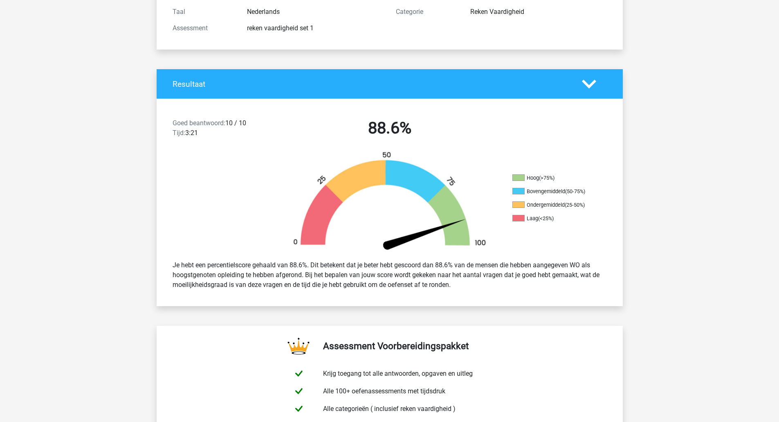
click at [590, 87] on polygon at bounding box center [589, 83] width 14 height 9
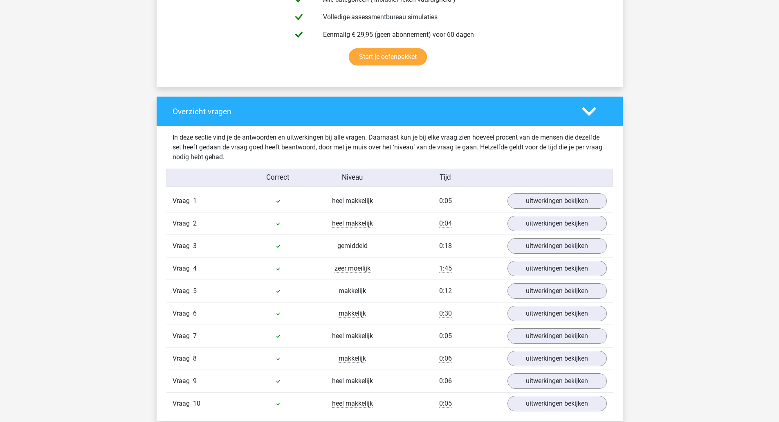
scroll to position [382, 0]
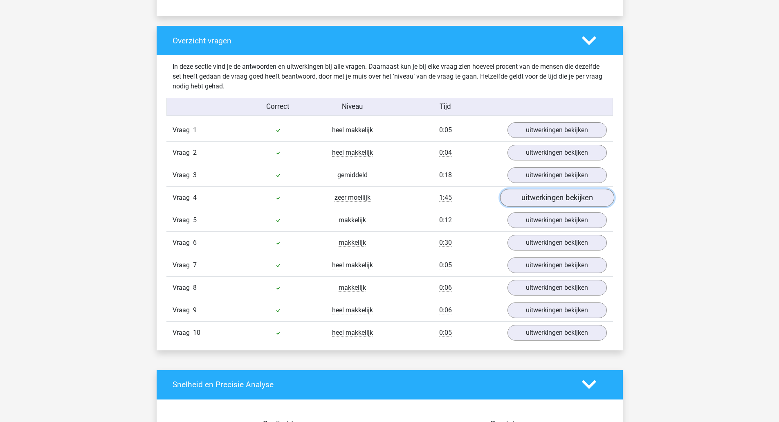
click at [547, 198] on link "uitwerkingen bekijken" at bounding box center [557, 198] width 114 height 18
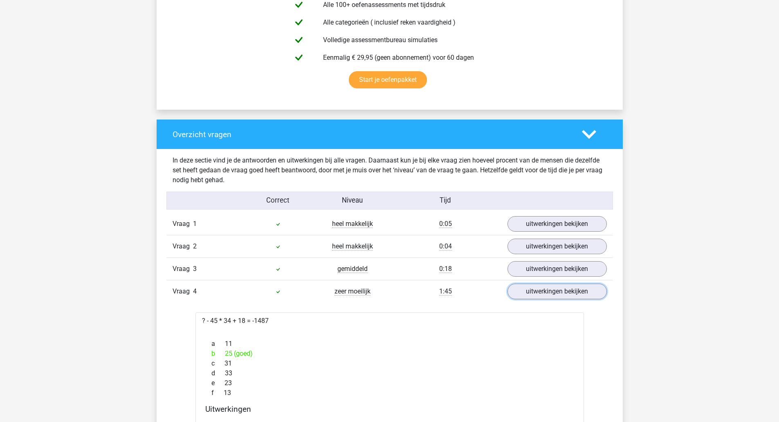
scroll to position [273, 0]
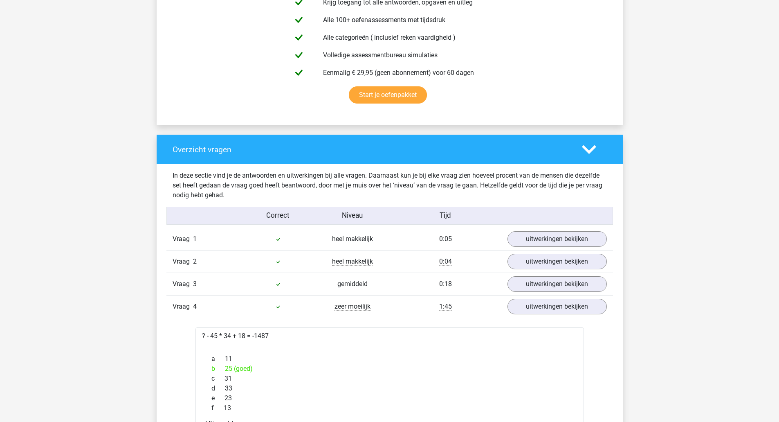
click at [590, 150] on polygon at bounding box center [589, 149] width 14 height 9
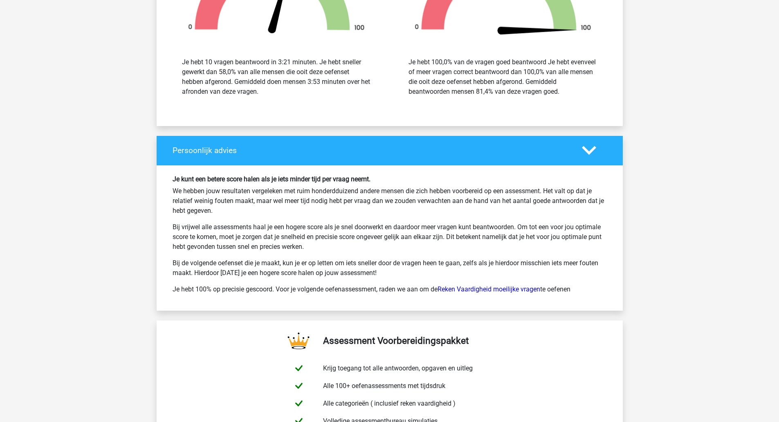
scroll to position [545, 0]
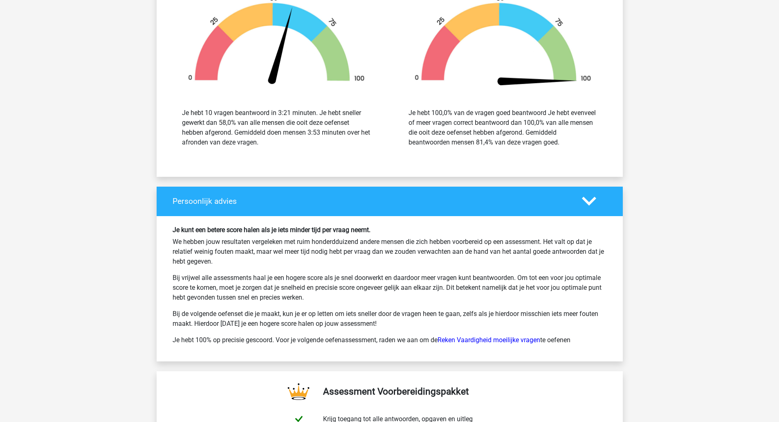
click at [586, 198] on icon at bounding box center [589, 201] width 14 height 14
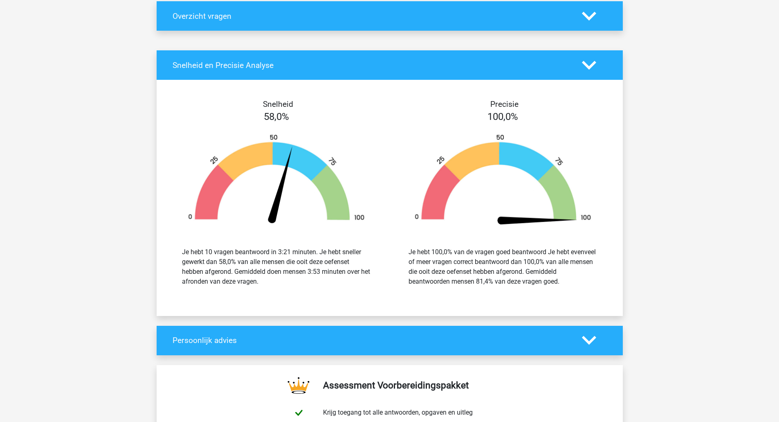
scroll to position [327, 0]
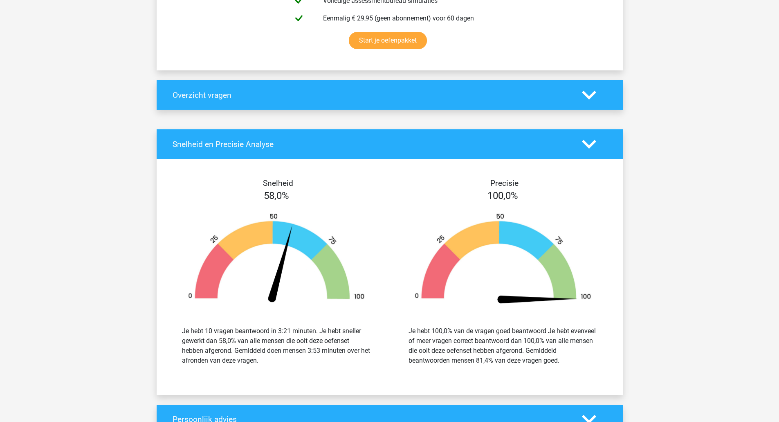
click at [586, 144] on polygon at bounding box center [589, 144] width 14 height 9
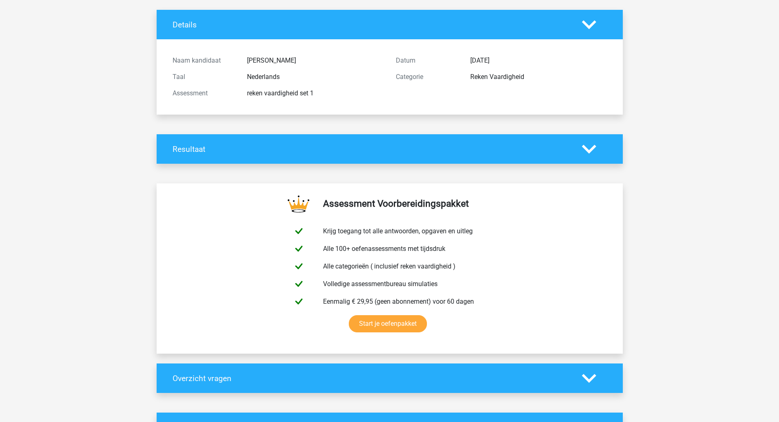
scroll to position [0, 0]
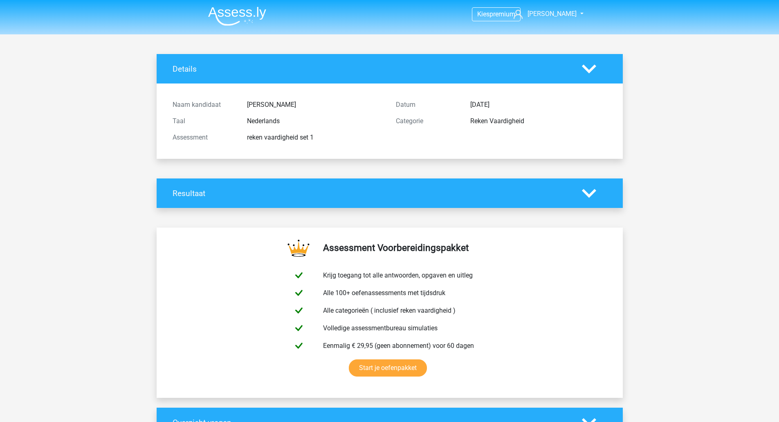
click at [588, 190] on icon at bounding box center [589, 193] width 14 height 14
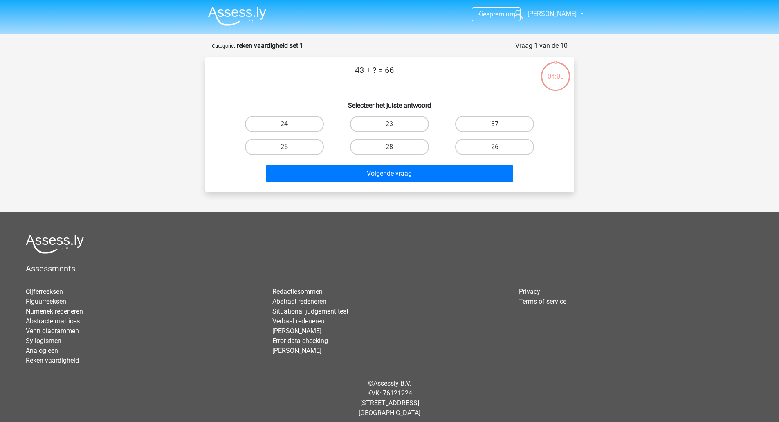
scroll to position [6, 0]
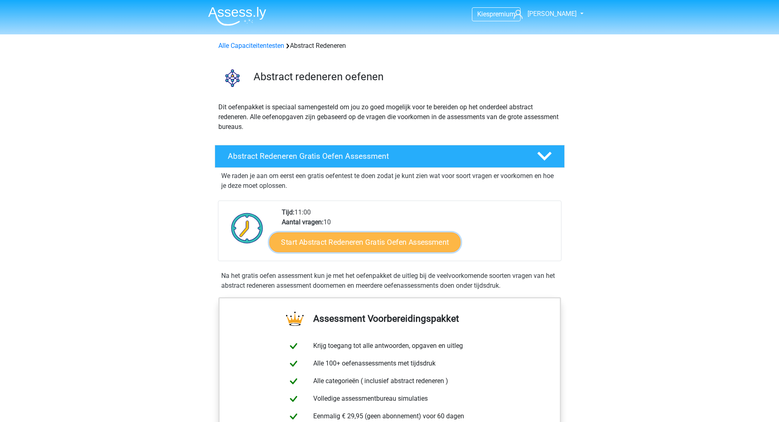
click at [347, 242] on link "Start Abstract Redeneren Gratis Oefen Assessment" at bounding box center [364, 242] width 191 height 20
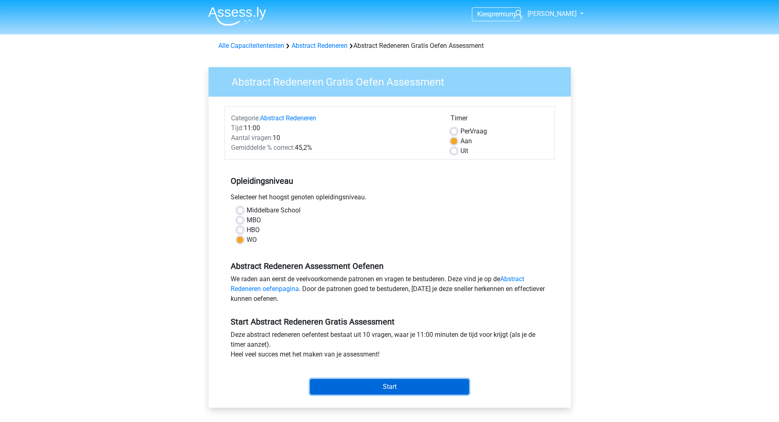
click at [368, 388] on input "Start" at bounding box center [389, 387] width 159 height 16
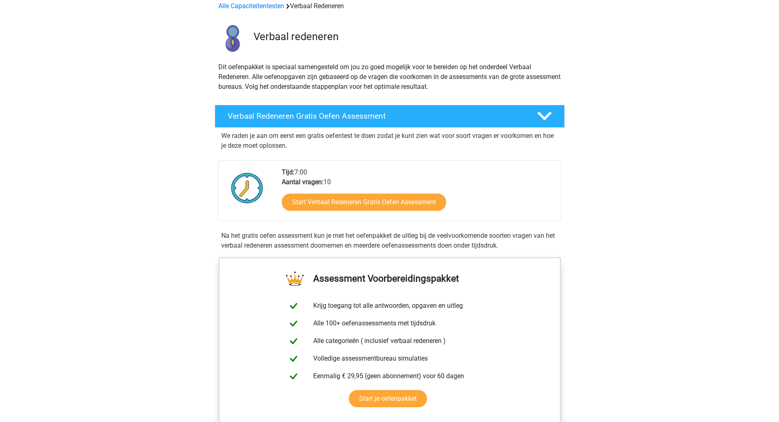
scroll to position [54, 0]
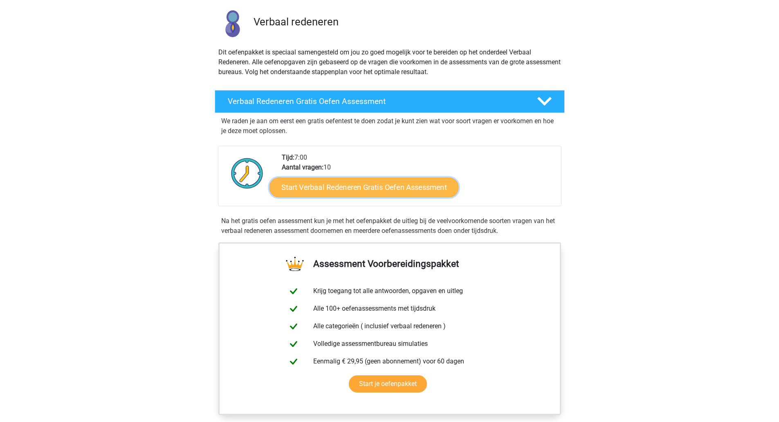
click at [400, 187] on link "Start Verbaal Redeneren Gratis Oefen Assessment" at bounding box center [364, 188] width 189 height 20
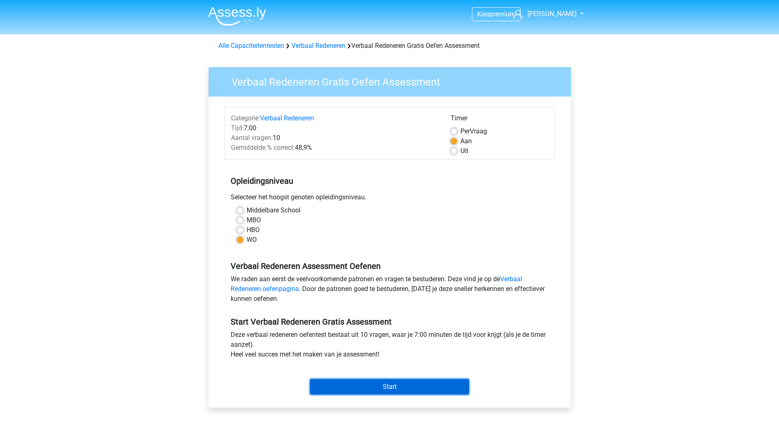
click at [352, 389] on input "Start" at bounding box center [389, 387] width 159 height 16
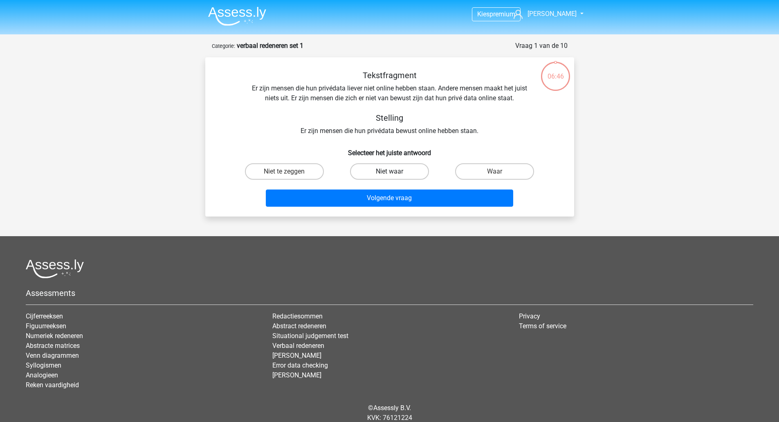
click at [367, 171] on label "Niet waar" at bounding box center [389, 171] width 79 height 16
click at [389, 171] on input "Niet waar" at bounding box center [391, 173] width 5 height 5
radio input "true"
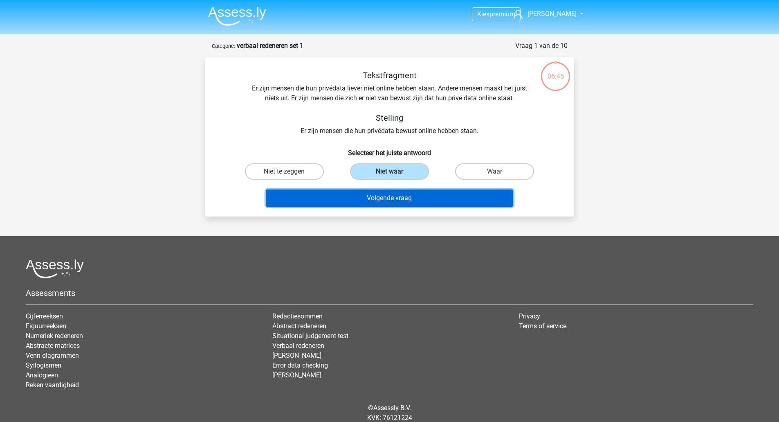
click at [367, 193] on button "Volgende vraag" at bounding box center [389, 197] width 247 height 17
